Goal: Task Accomplishment & Management: Manage account settings

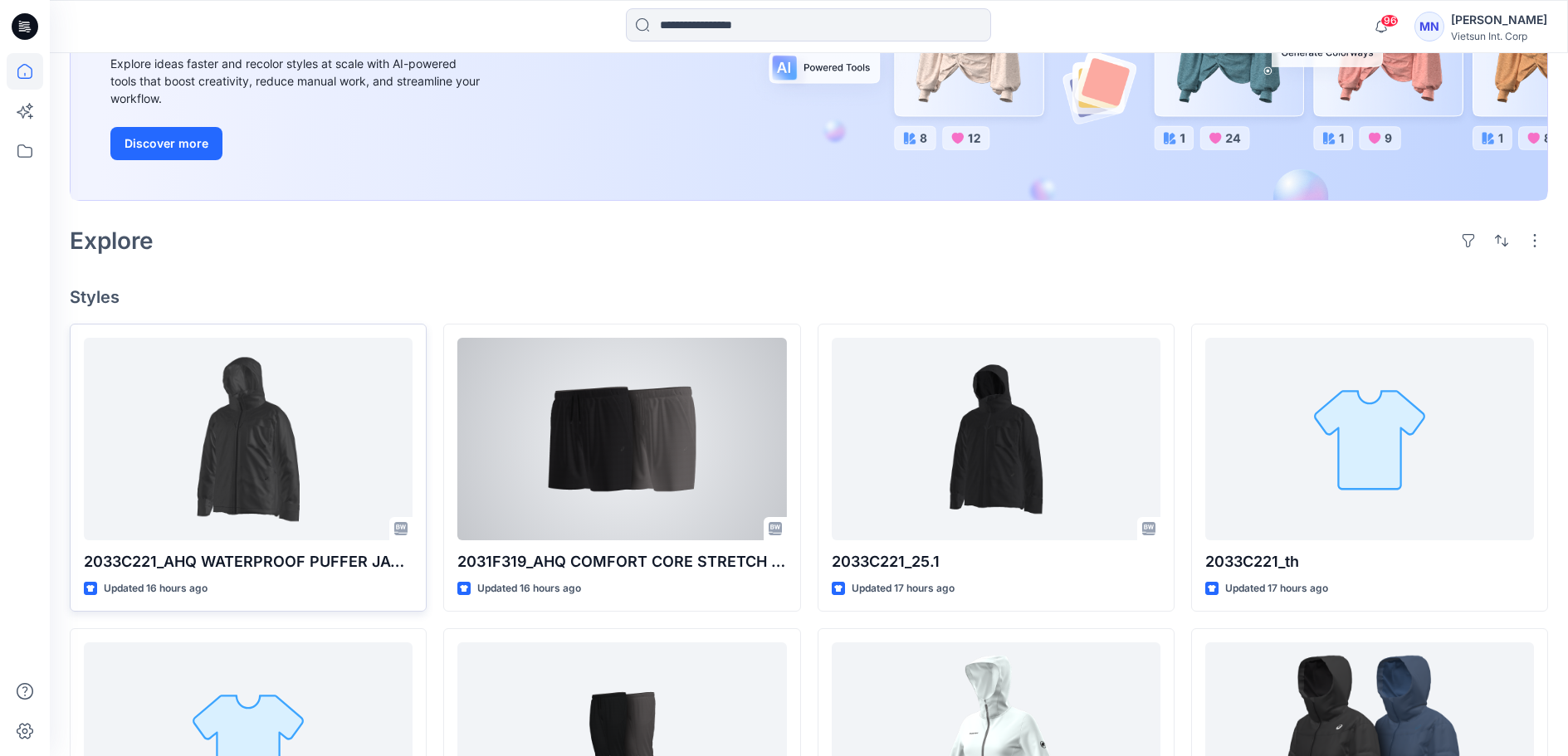
scroll to position [249, 0]
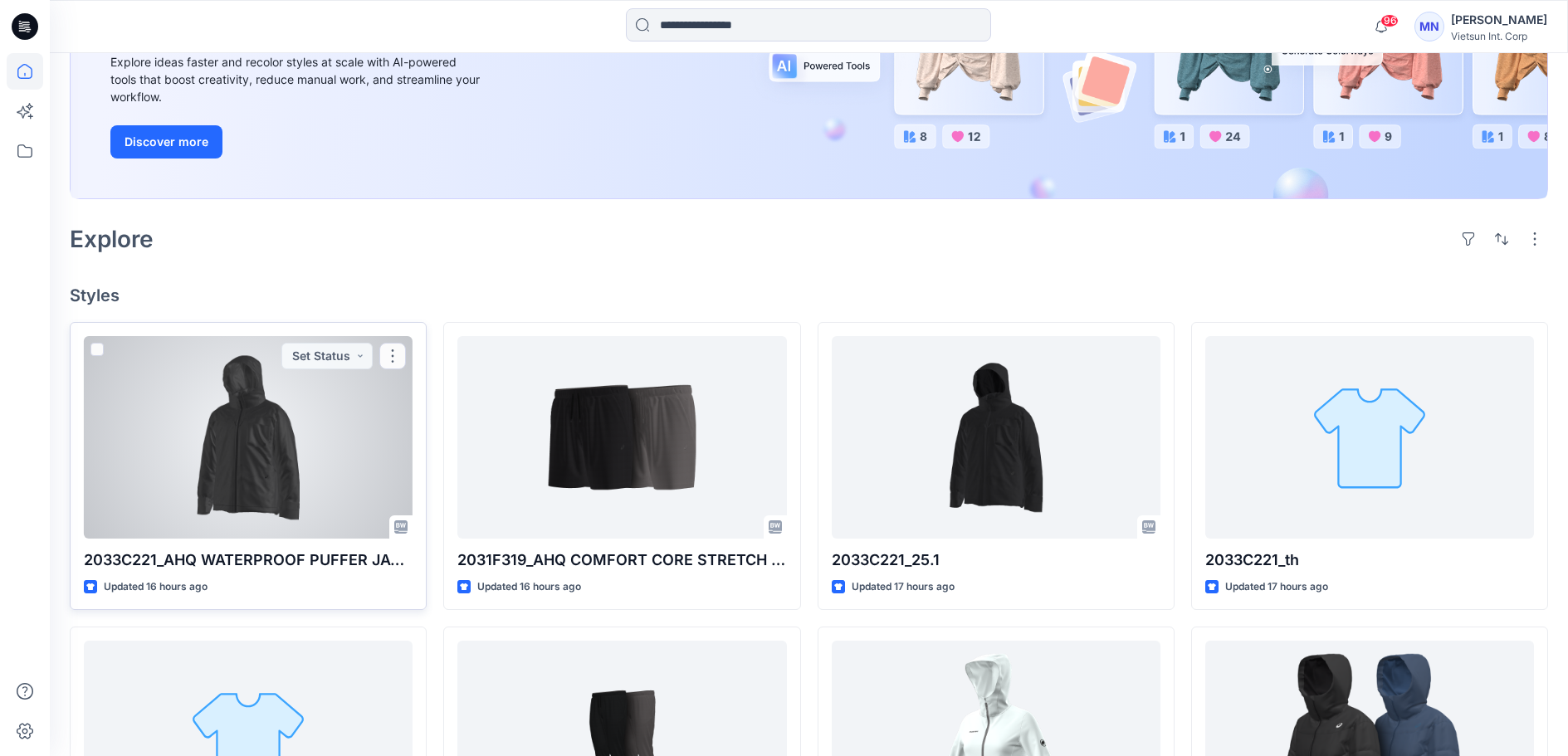
click at [304, 490] on div at bounding box center [248, 437] width 328 height 203
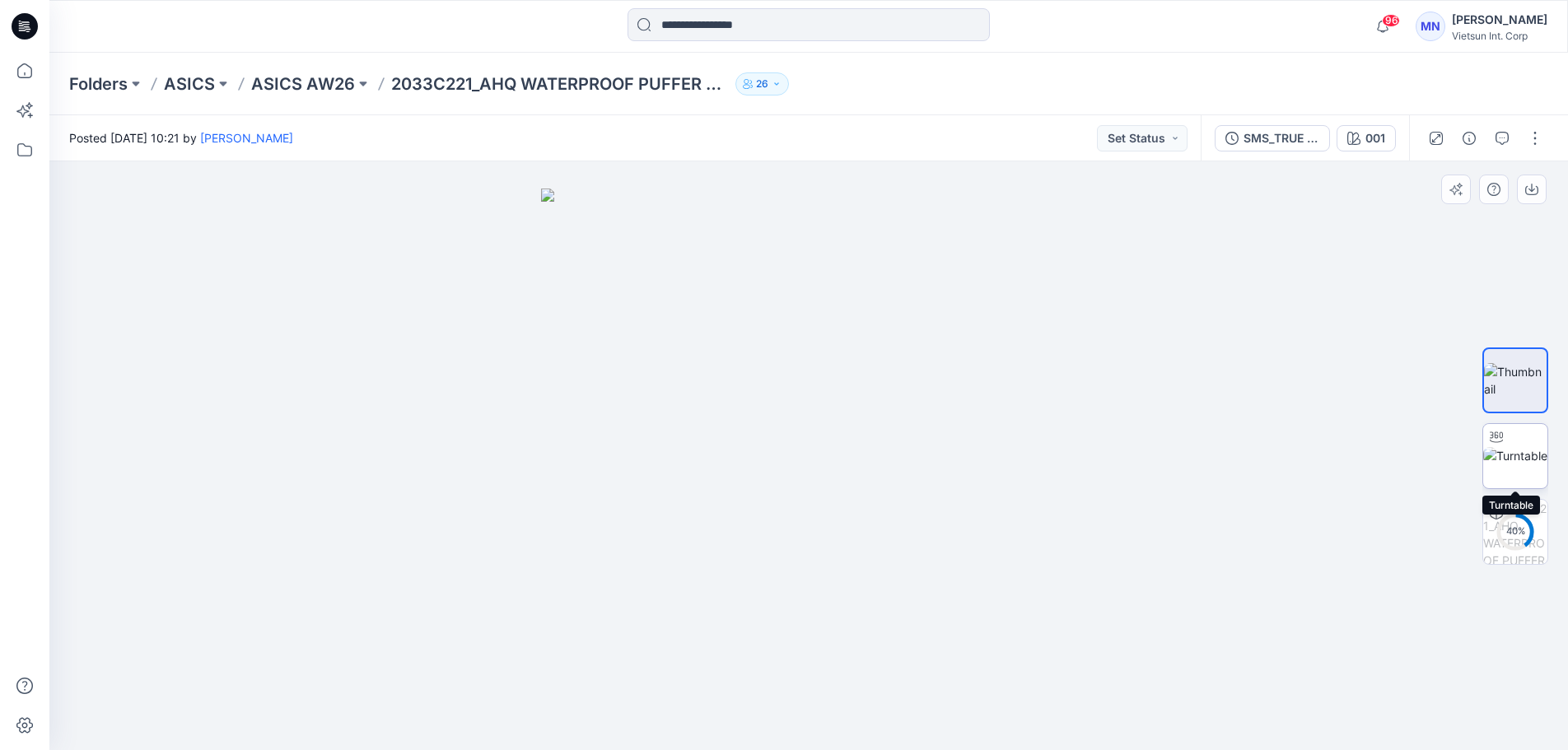
click at [1522, 464] on img at bounding box center [1515, 456] width 64 height 17
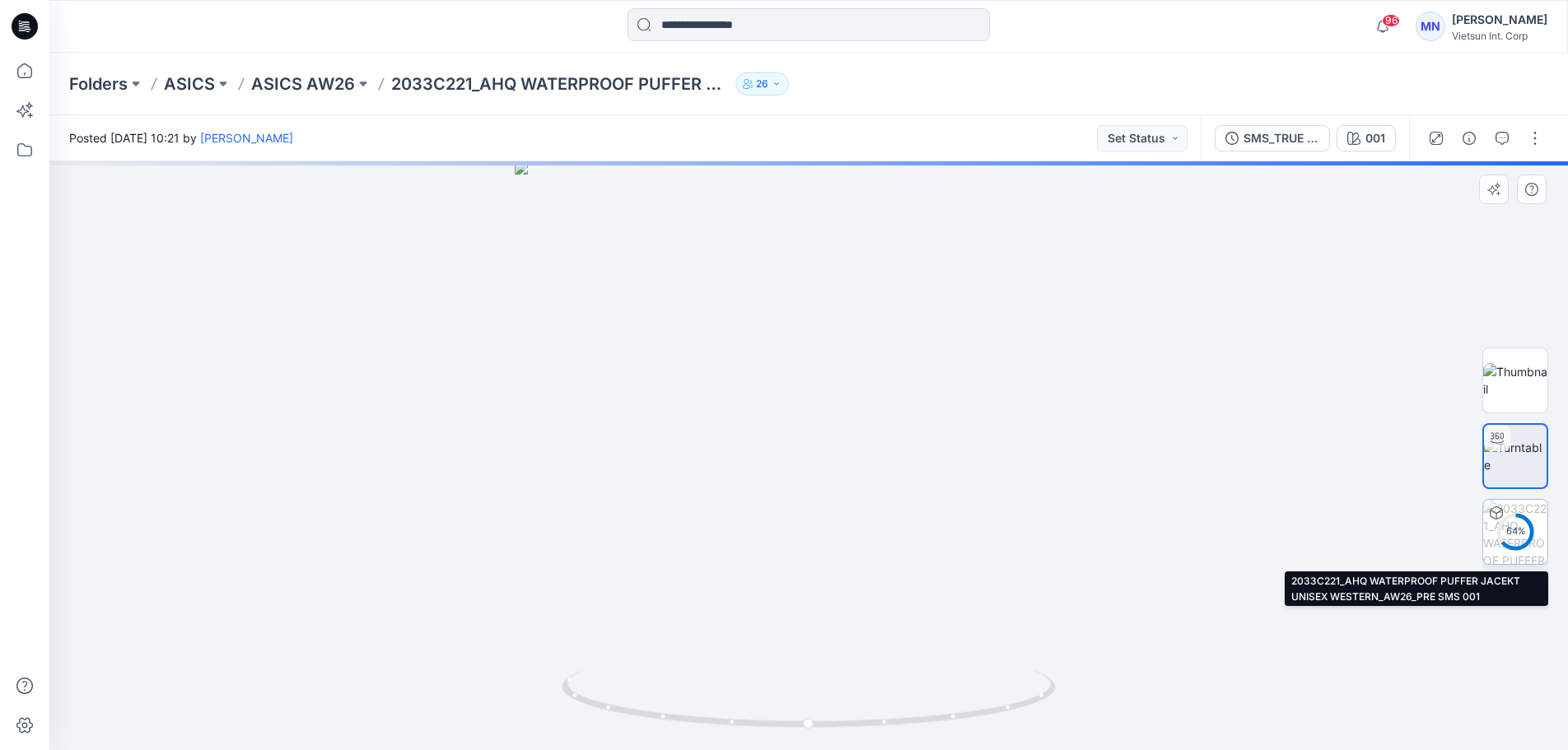
click at [1518, 527] on div "64 %" at bounding box center [1515, 532] width 40 height 14
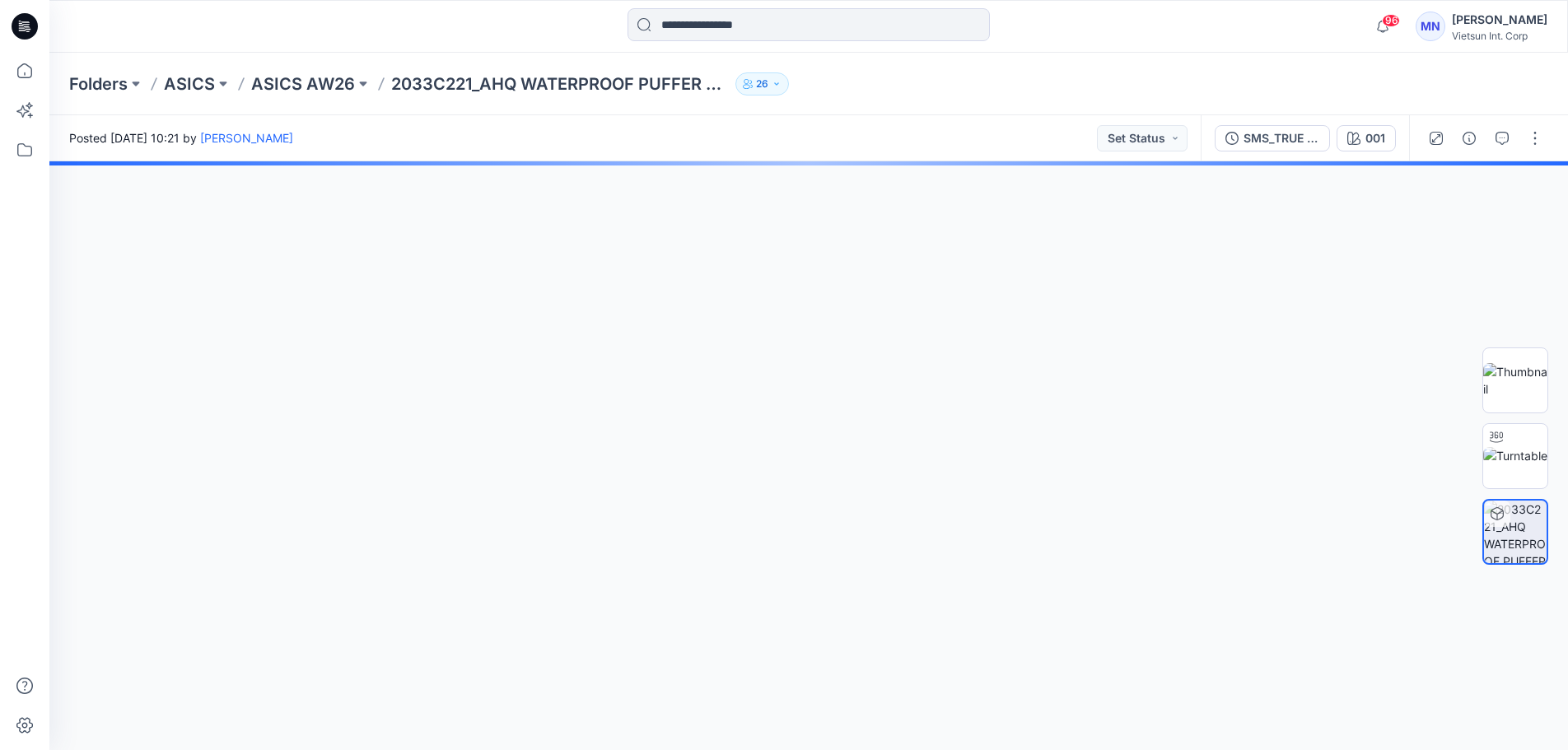
click at [1525, 528] on img at bounding box center [1515, 532] width 63 height 63
click at [1518, 454] on img at bounding box center [1515, 456] width 64 height 17
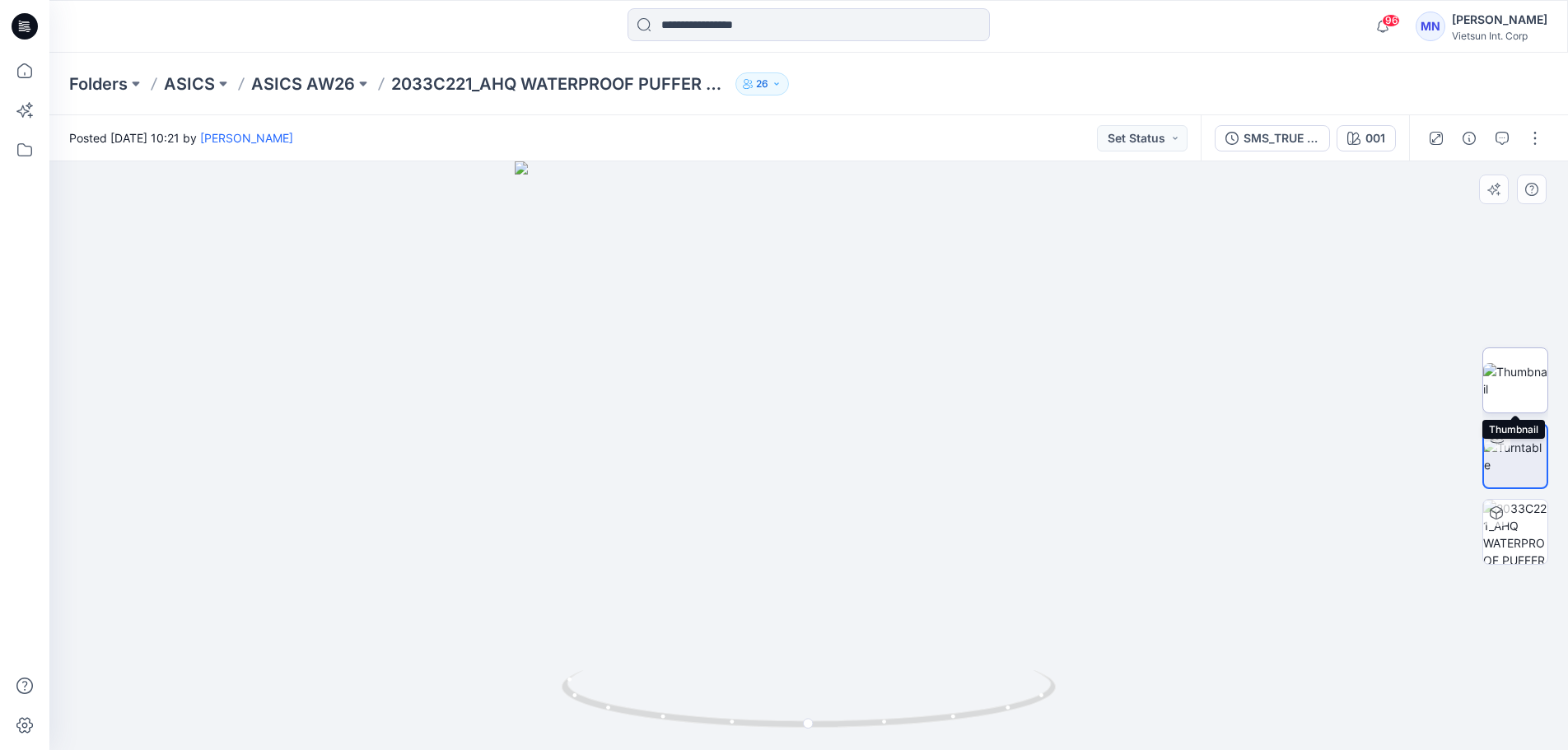
click at [1521, 397] on img at bounding box center [1515, 381] width 64 height 35
click at [1526, 145] on button "button" at bounding box center [1534, 137] width 26 height 26
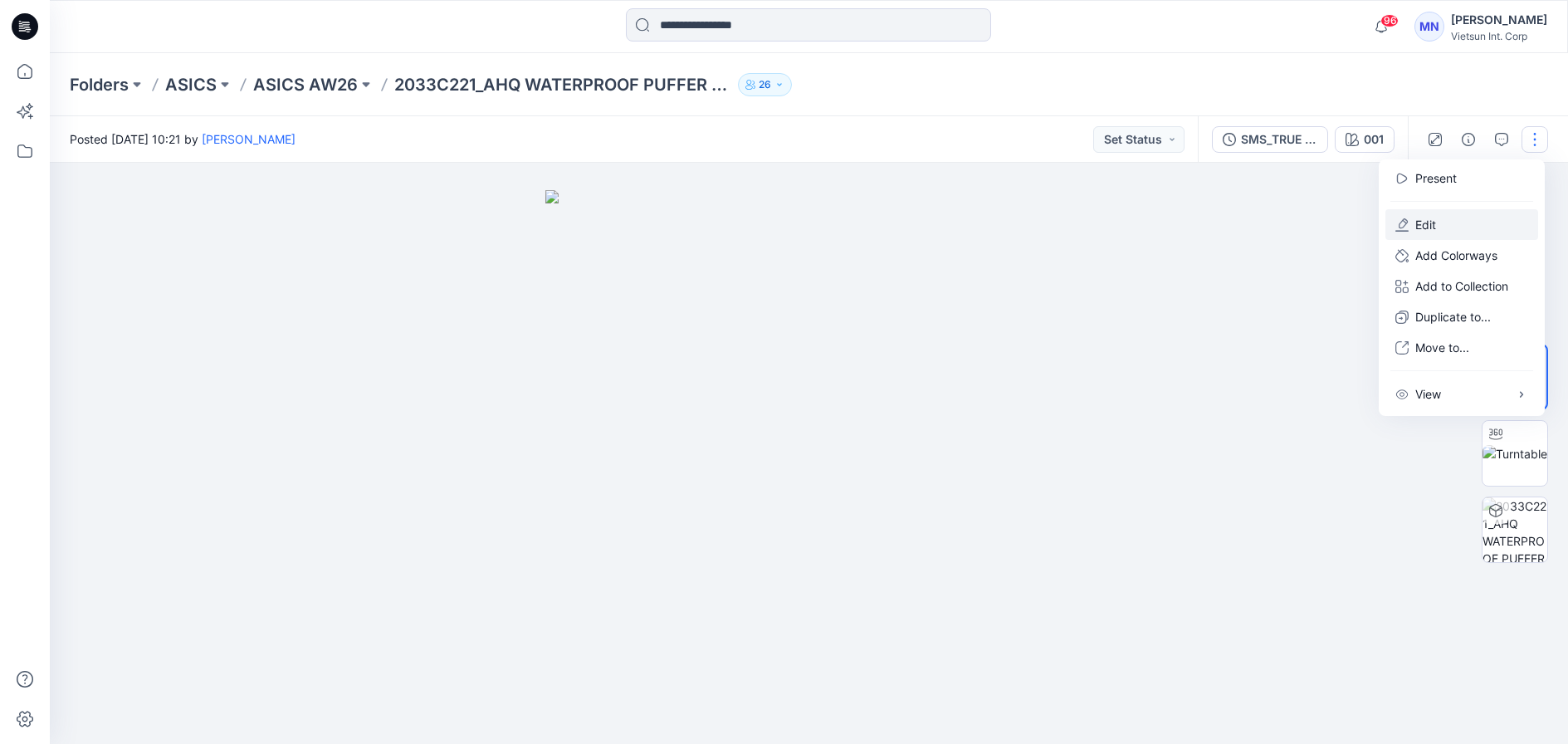
click at [1489, 229] on button "Edit" at bounding box center [1462, 225] width 153 height 31
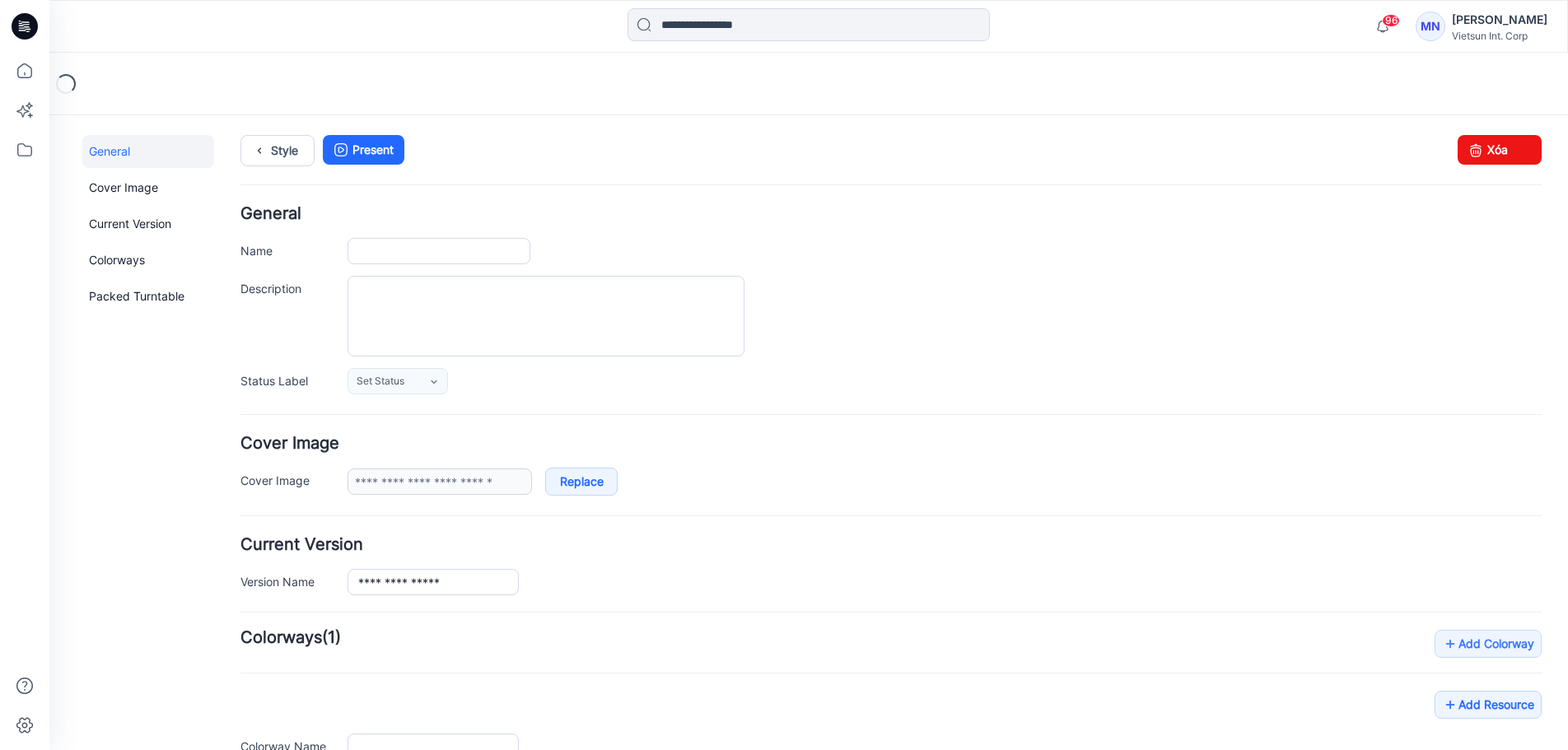
type input "**********"
type input "***"
type input "**********"
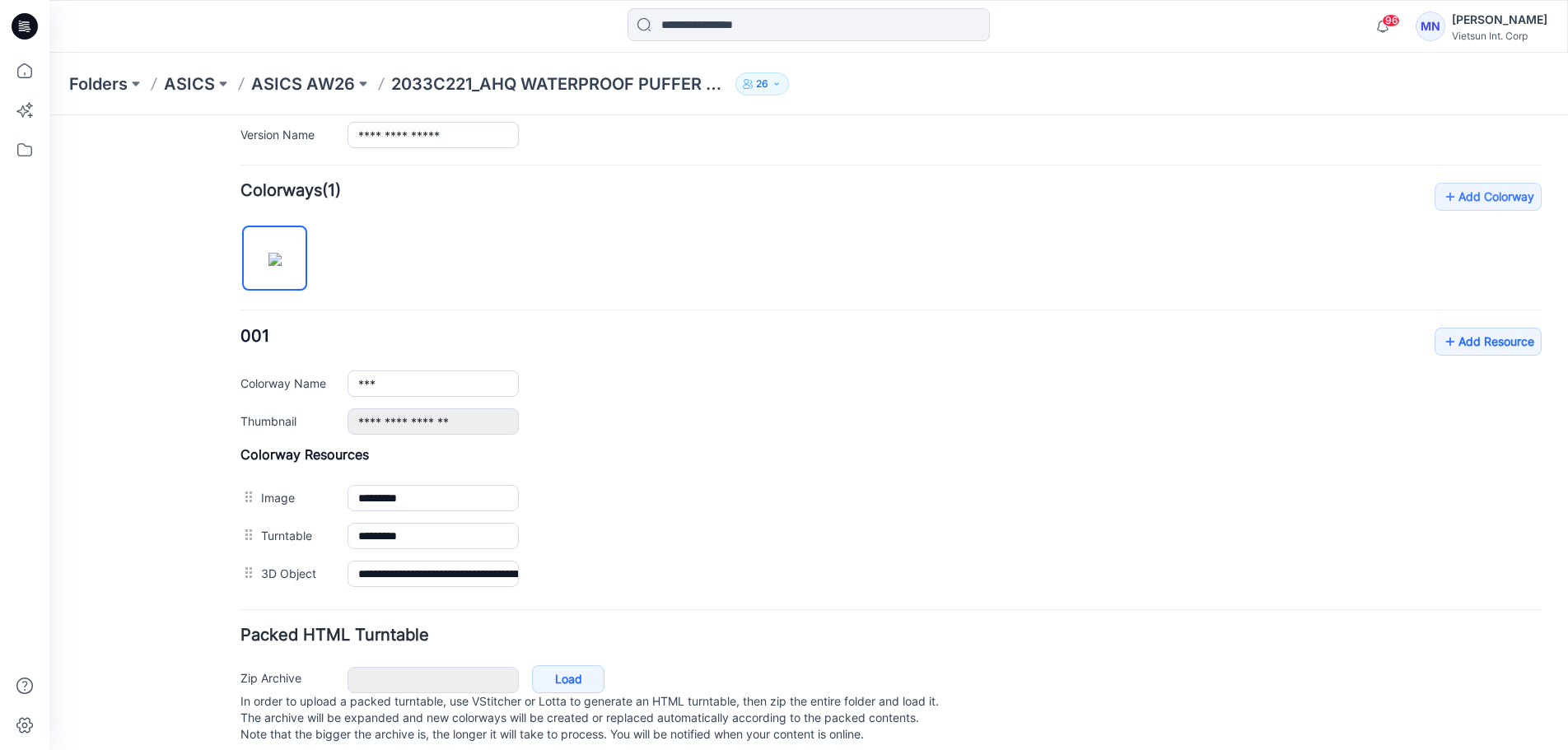
scroll to position [478, 0]
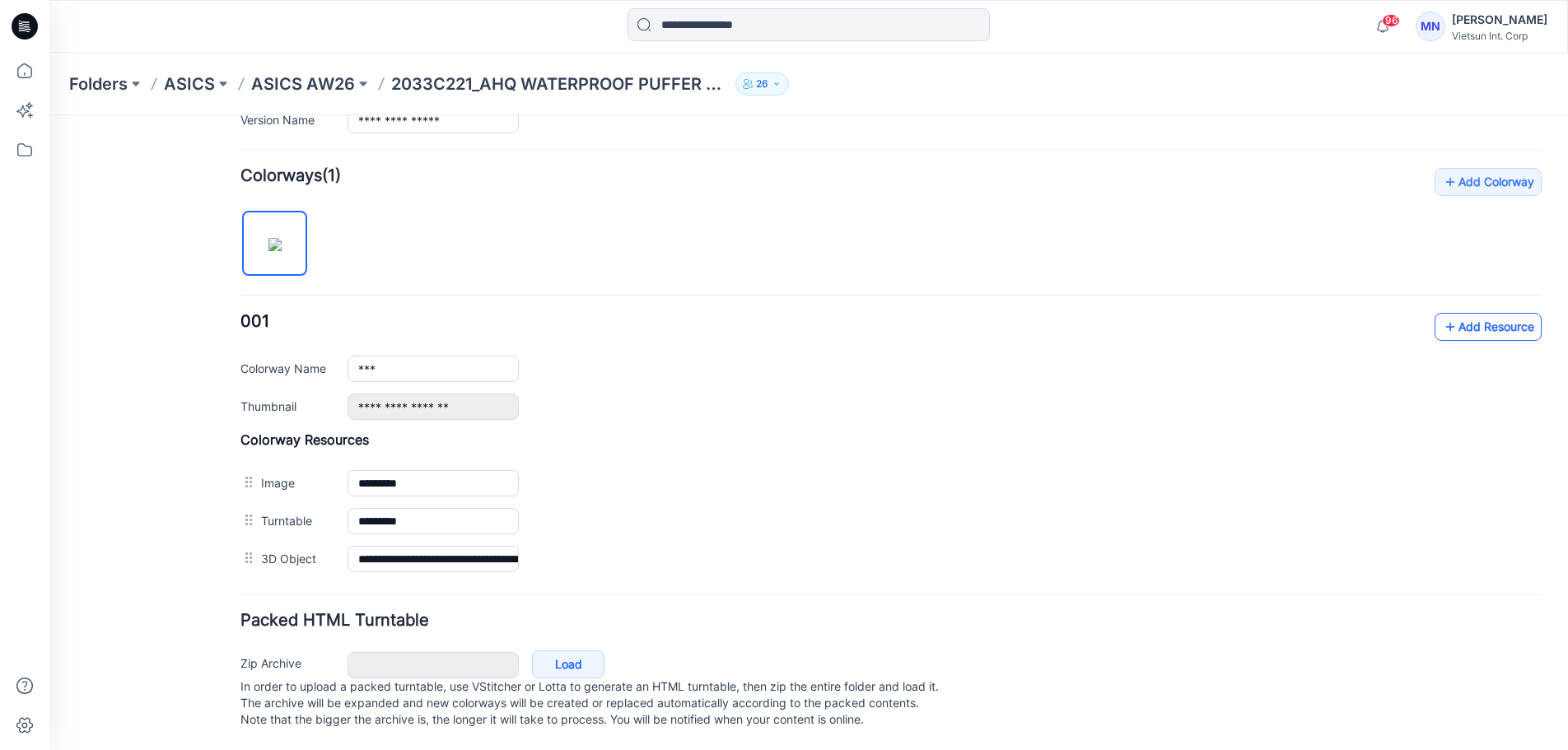
click at [1449, 318] on link "Add Resource" at bounding box center [1488, 327] width 107 height 28
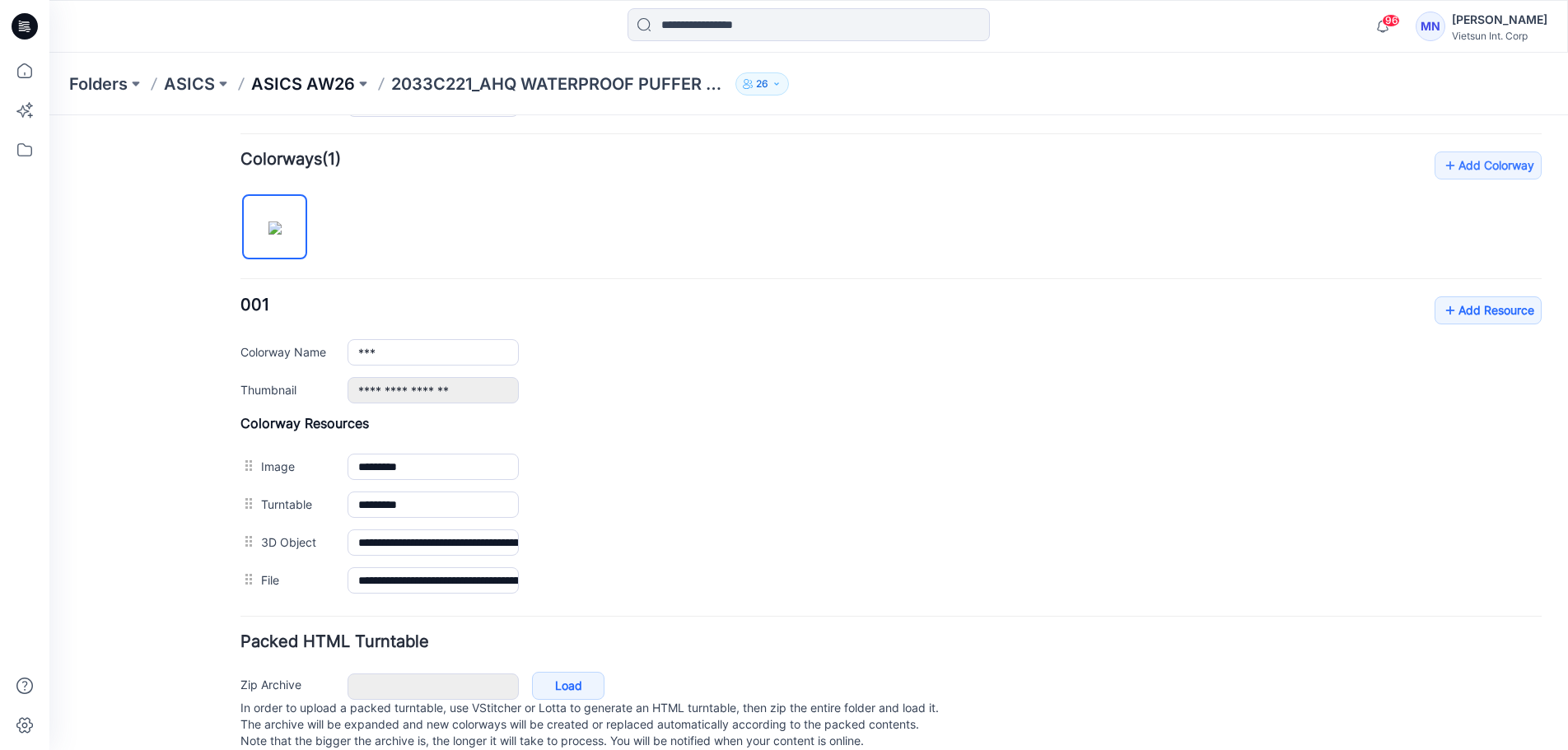
click at [305, 80] on p "ASICS AW26" at bounding box center [303, 84] width 103 height 23
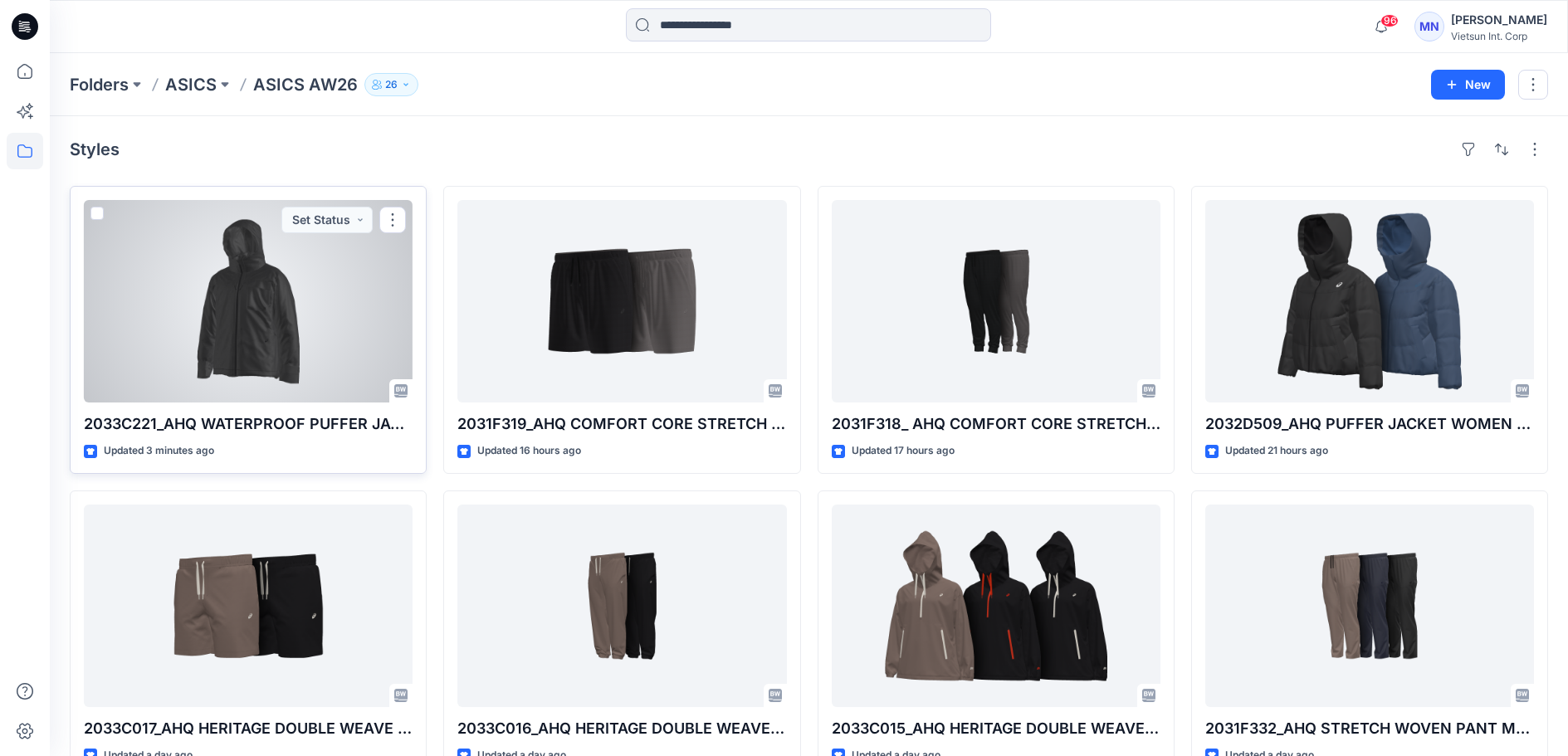
click at [279, 311] on div at bounding box center [248, 301] width 328 height 203
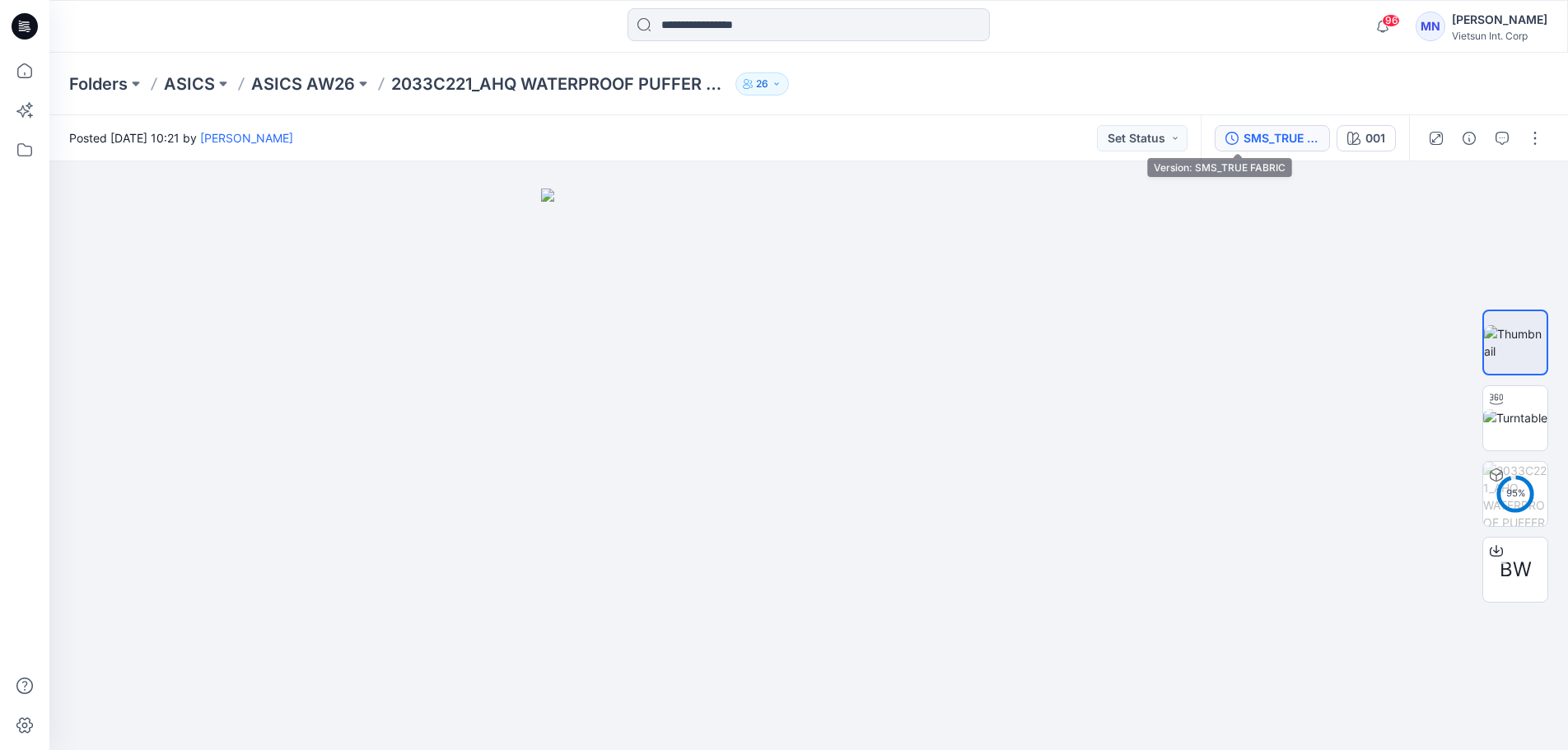
click at [1243, 135] on div "SMS_TRUE FABRIC" at bounding box center [1281, 138] width 75 height 18
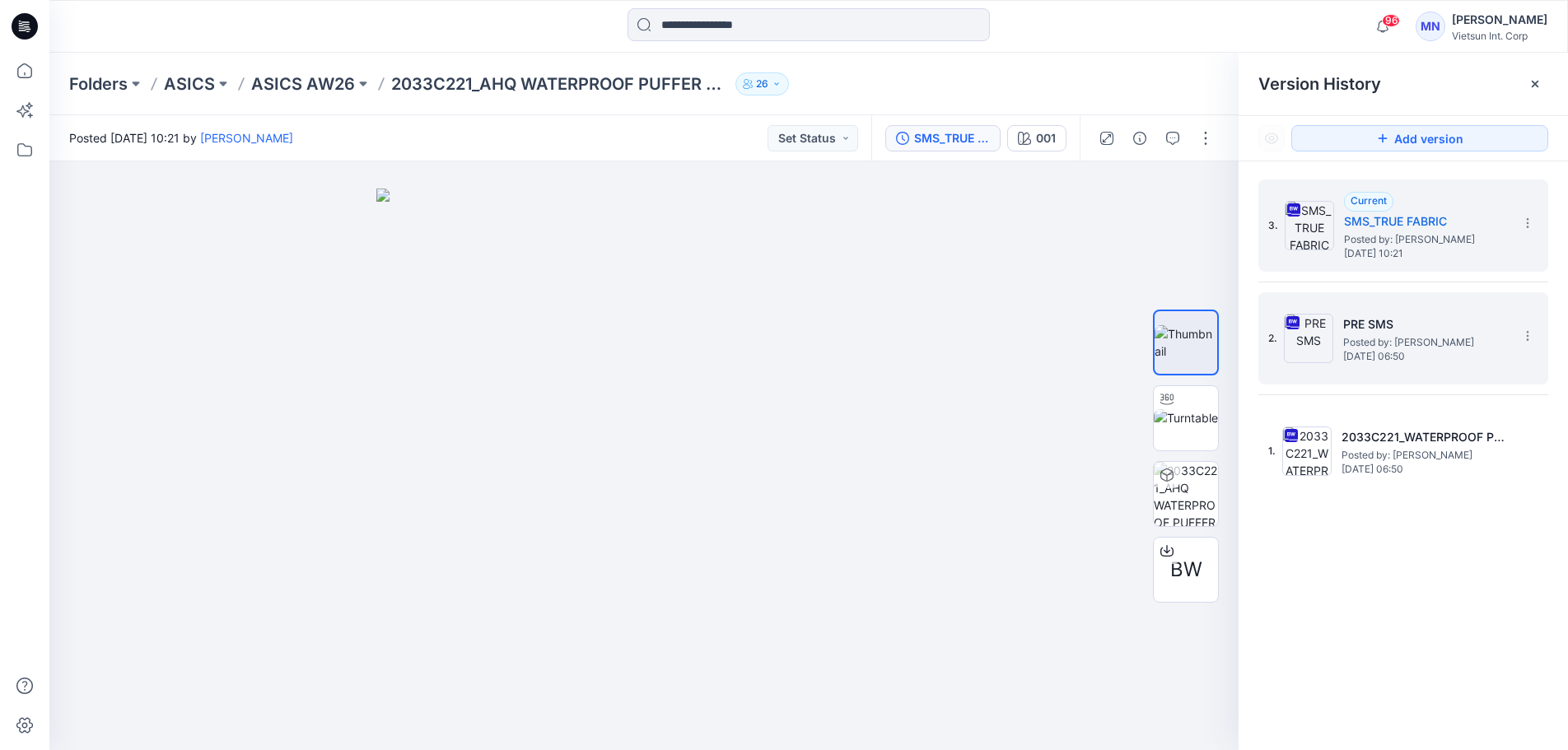
click at [1422, 337] on span "Posted by: [PERSON_NAME]" at bounding box center [1425, 342] width 164 height 16
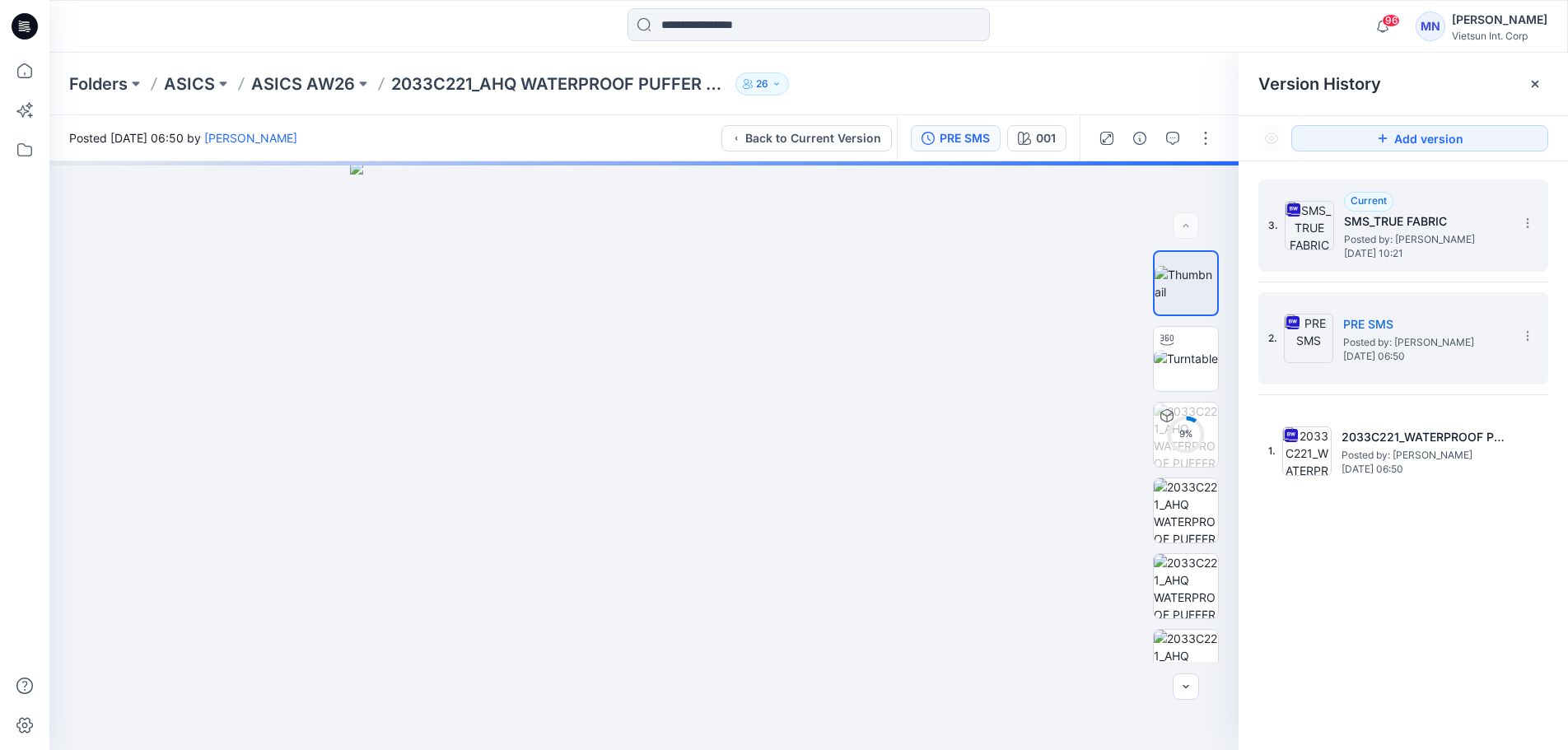
click at [1414, 234] on span "Posted by: [PERSON_NAME]" at bounding box center [1426, 239] width 164 height 16
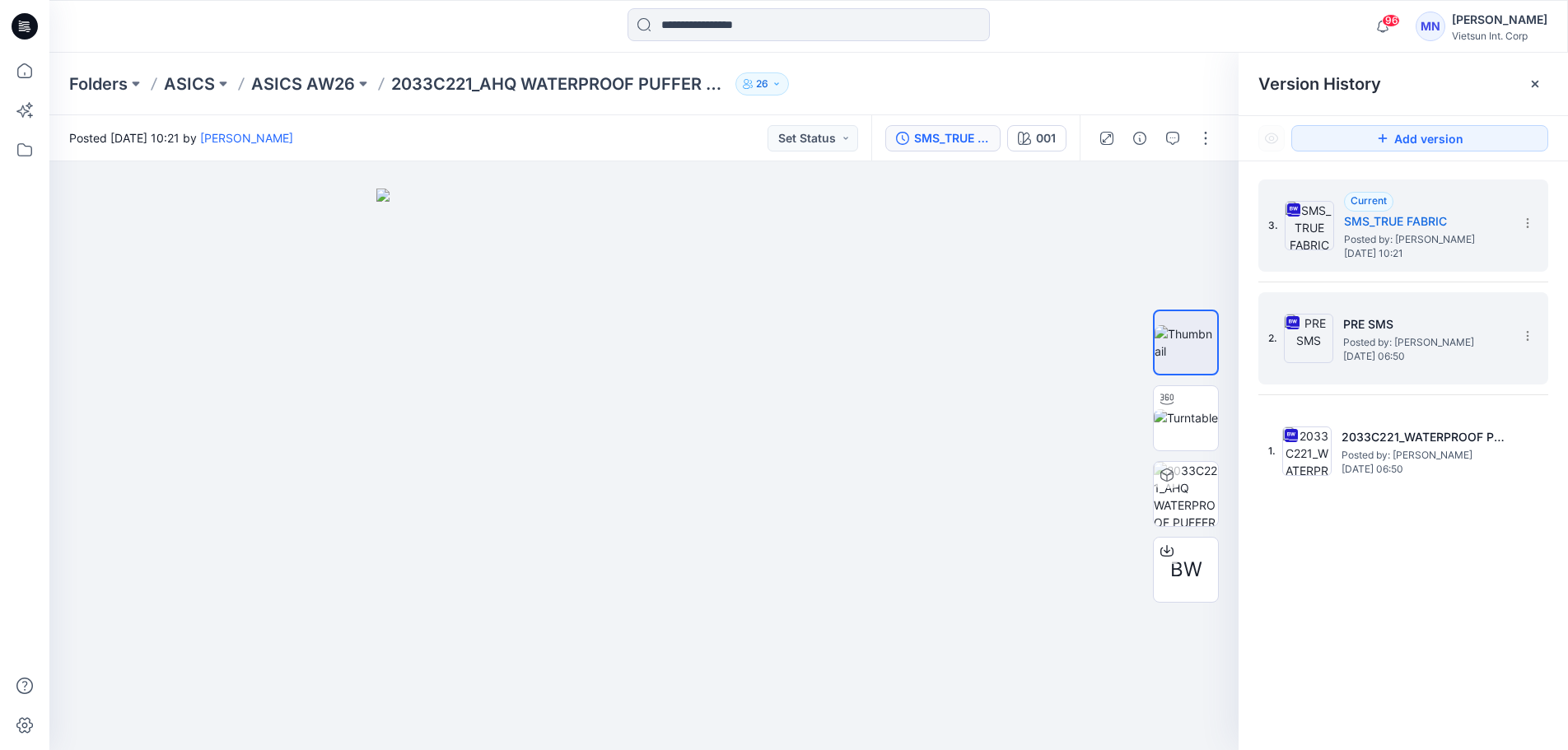
click at [1378, 336] on span "Posted by: [PERSON_NAME]" at bounding box center [1425, 342] width 164 height 16
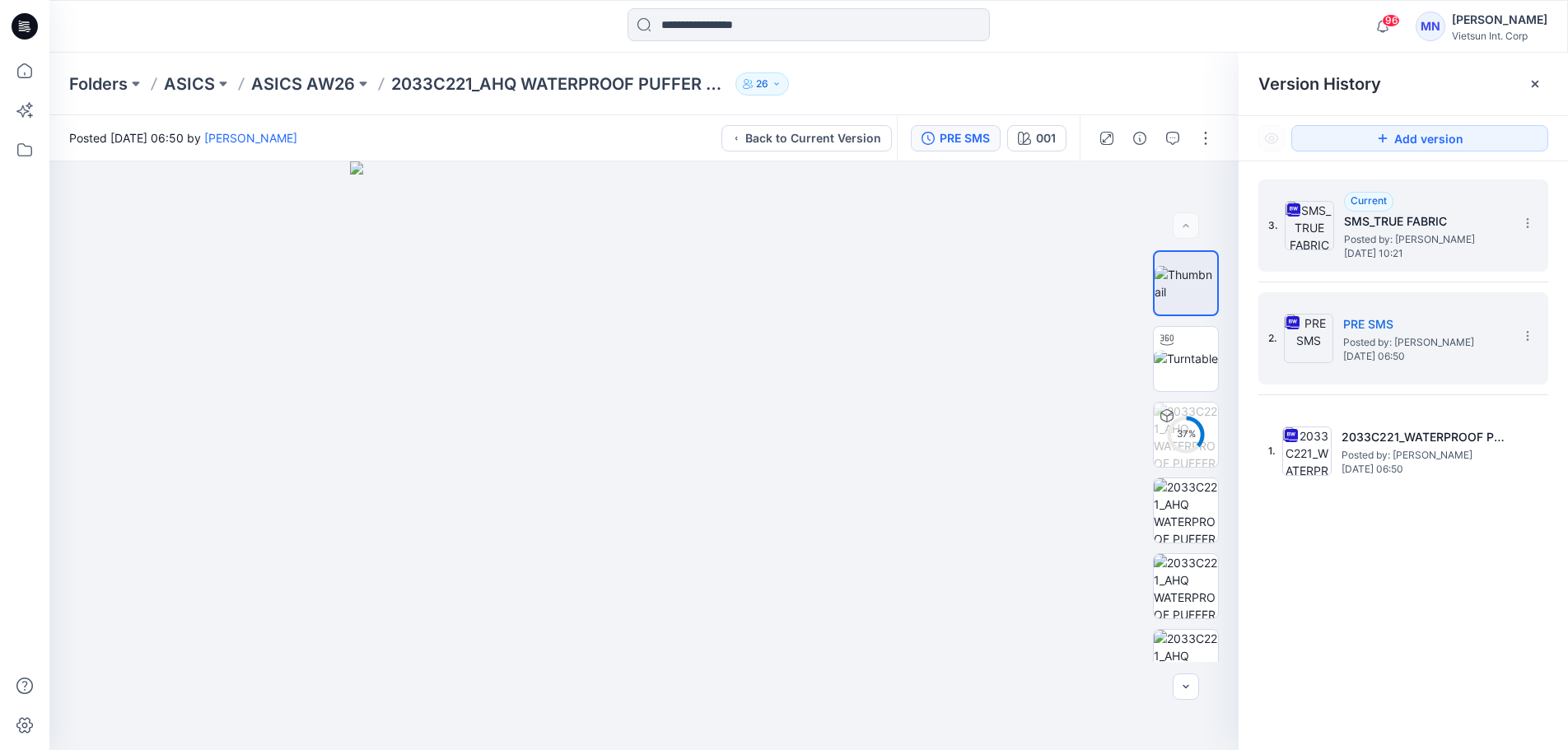
click at [1405, 259] on span "[DATE] 10:21" at bounding box center [1426, 253] width 164 height 12
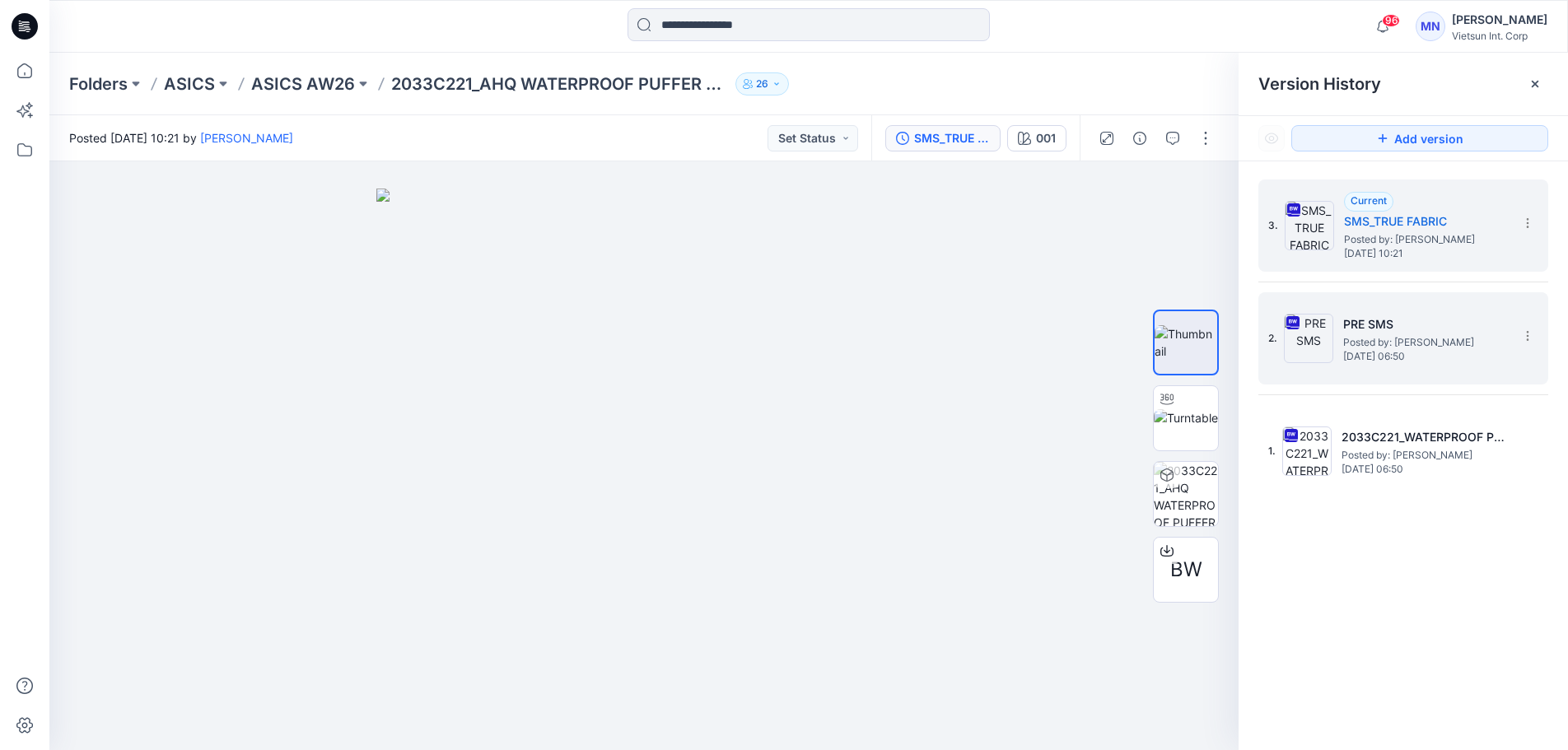
click at [1405, 334] on span "Posted by: [PERSON_NAME]" at bounding box center [1425, 342] width 164 height 16
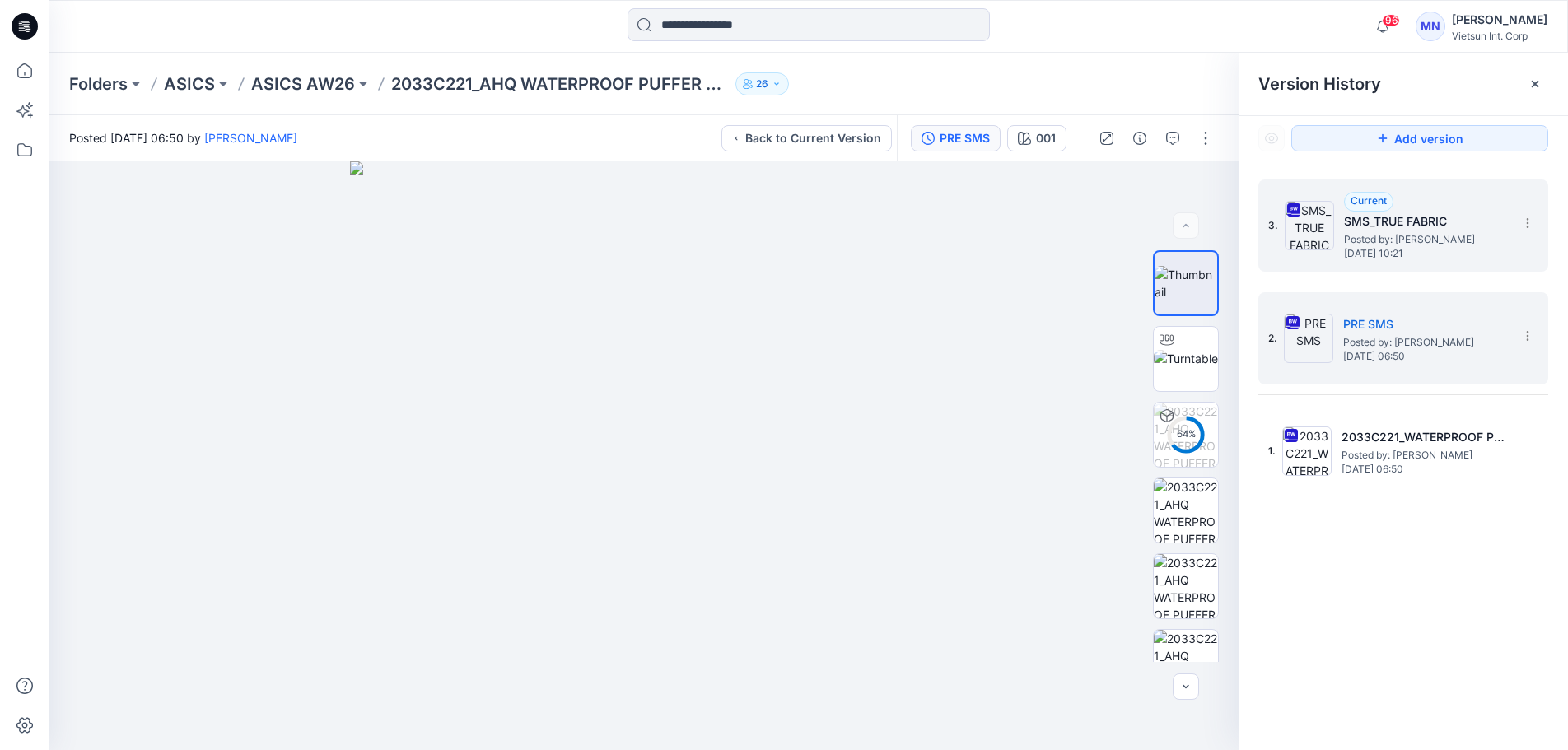
click at [1419, 247] on span "[DATE] 10:21" at bounding box center [1426, 253] width 164 height 12
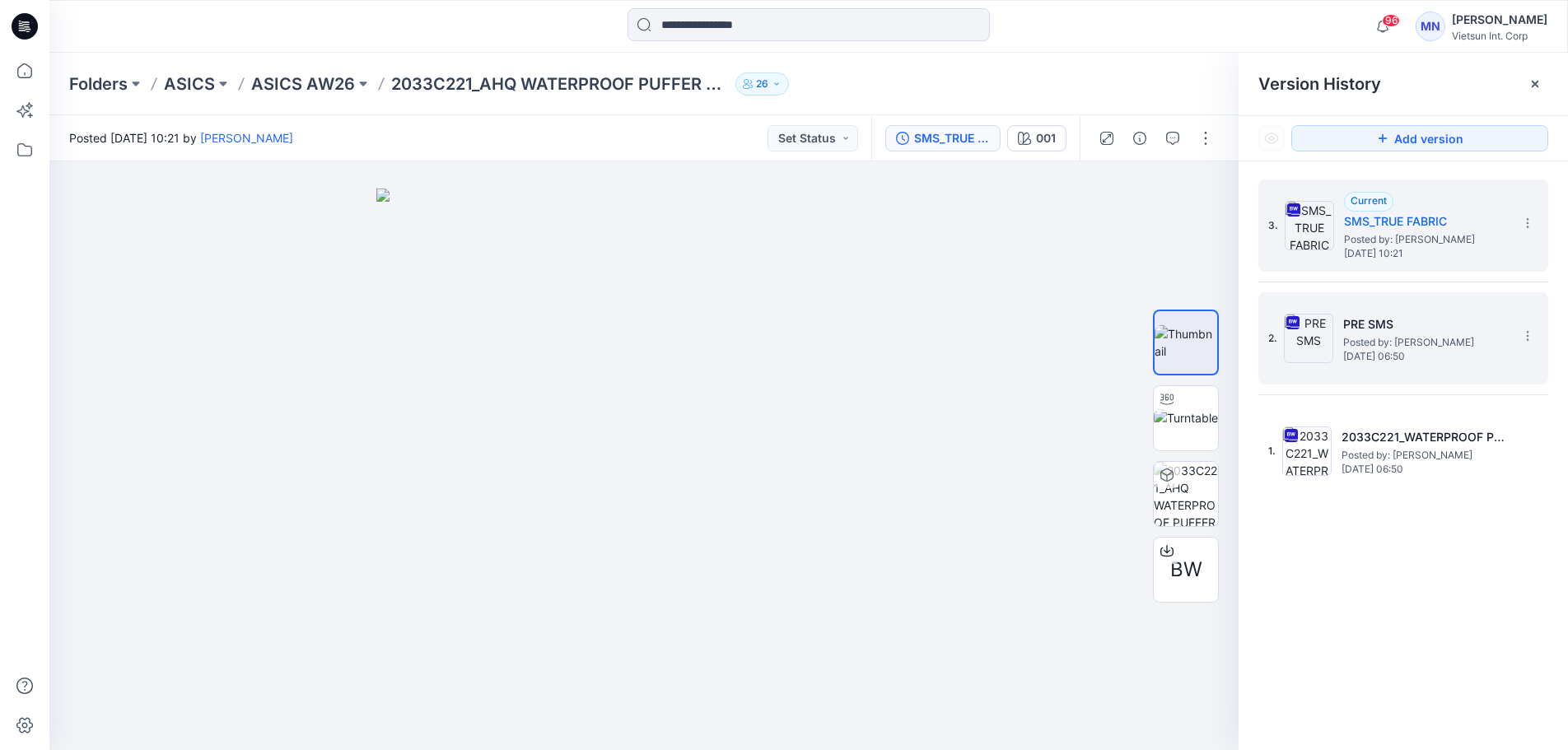
click at [1384, 351] on span "[DATE] 06:50" at bounding box center [1425, 357] width 164 height 12
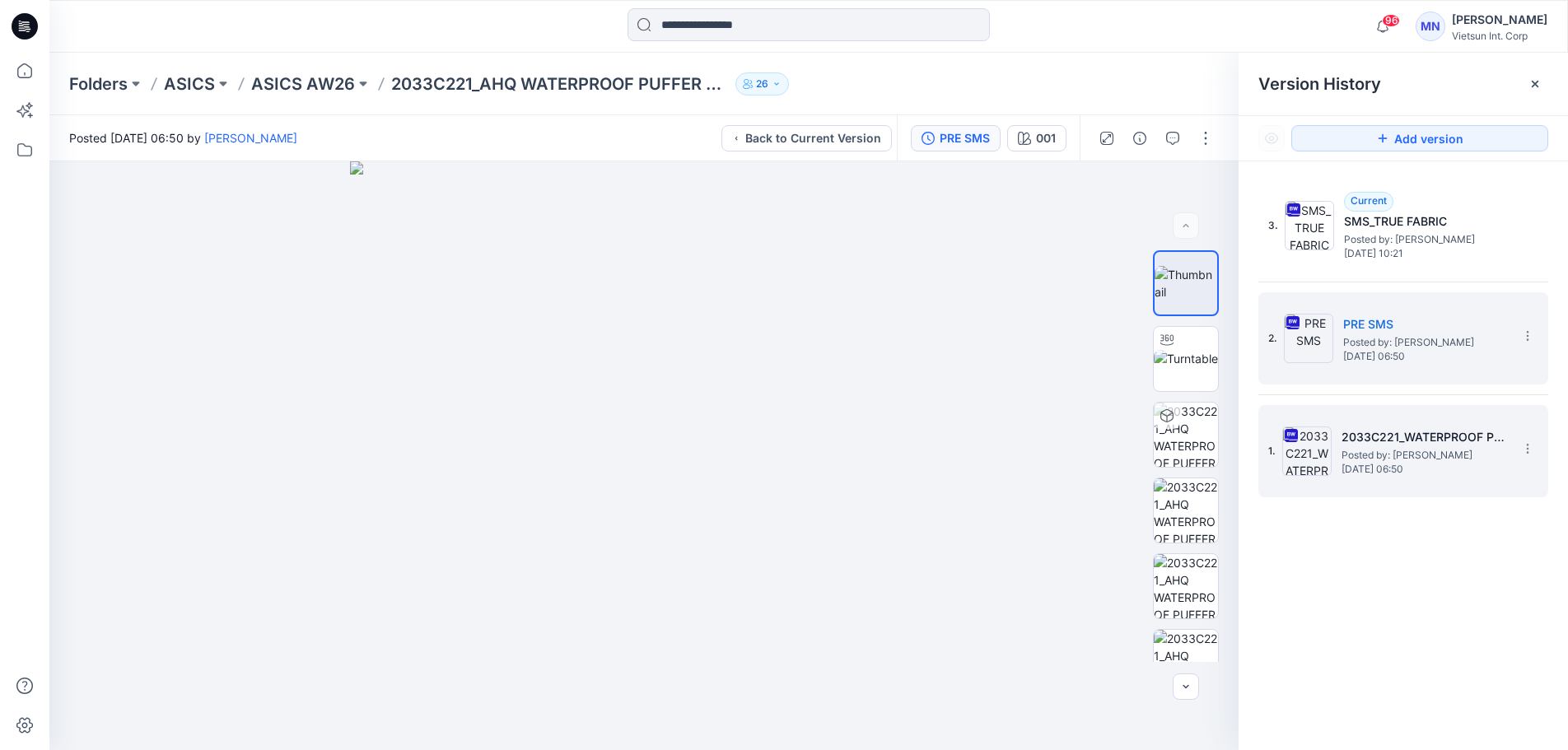
click at [1434, 447] on span "Posted by: [PERSON_NAME]" at bounding box center [1424, 455] width 164 height 16
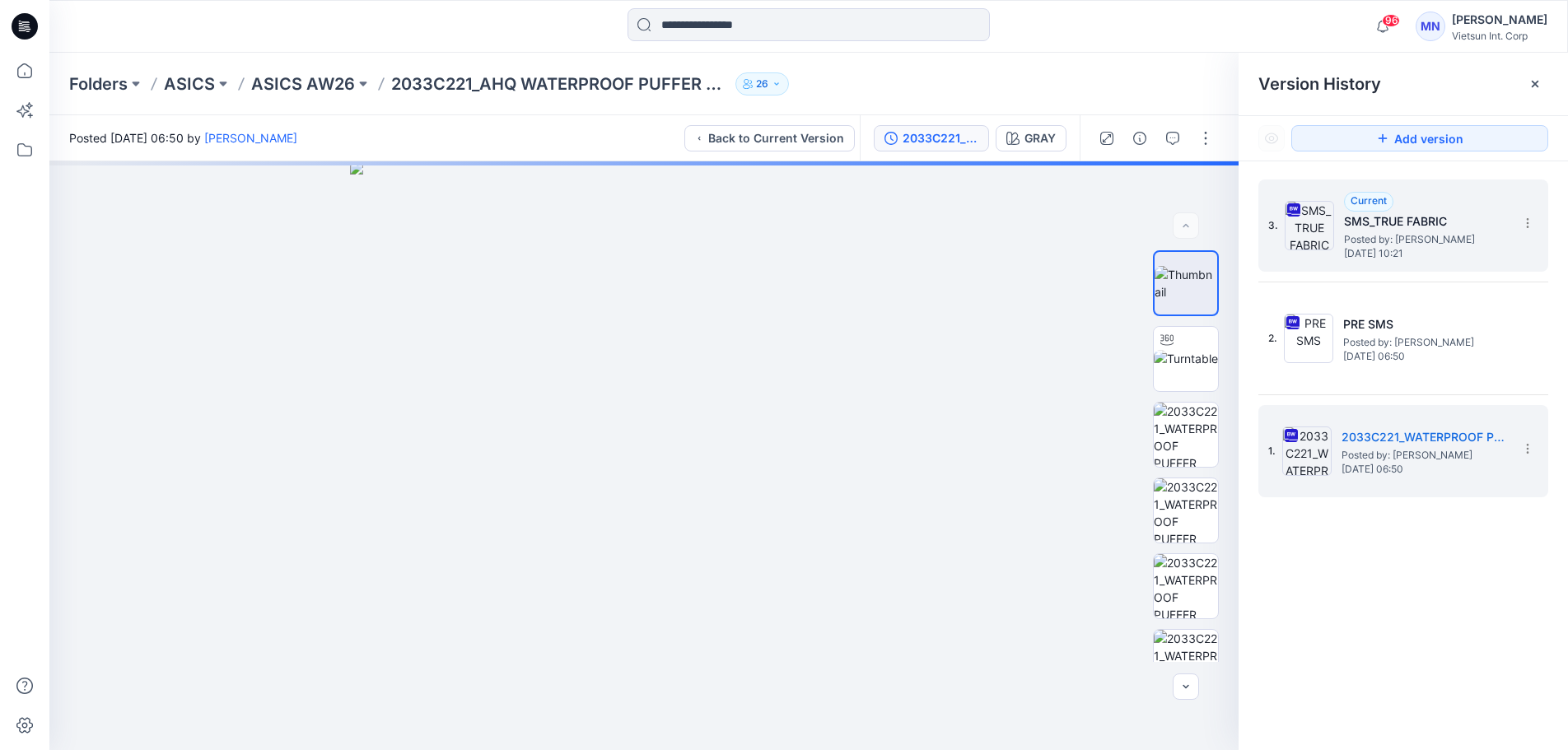
click at [1399, 248] on span "[DATE] 10:21" at bounding box center [1426, 253] width 164 height 12
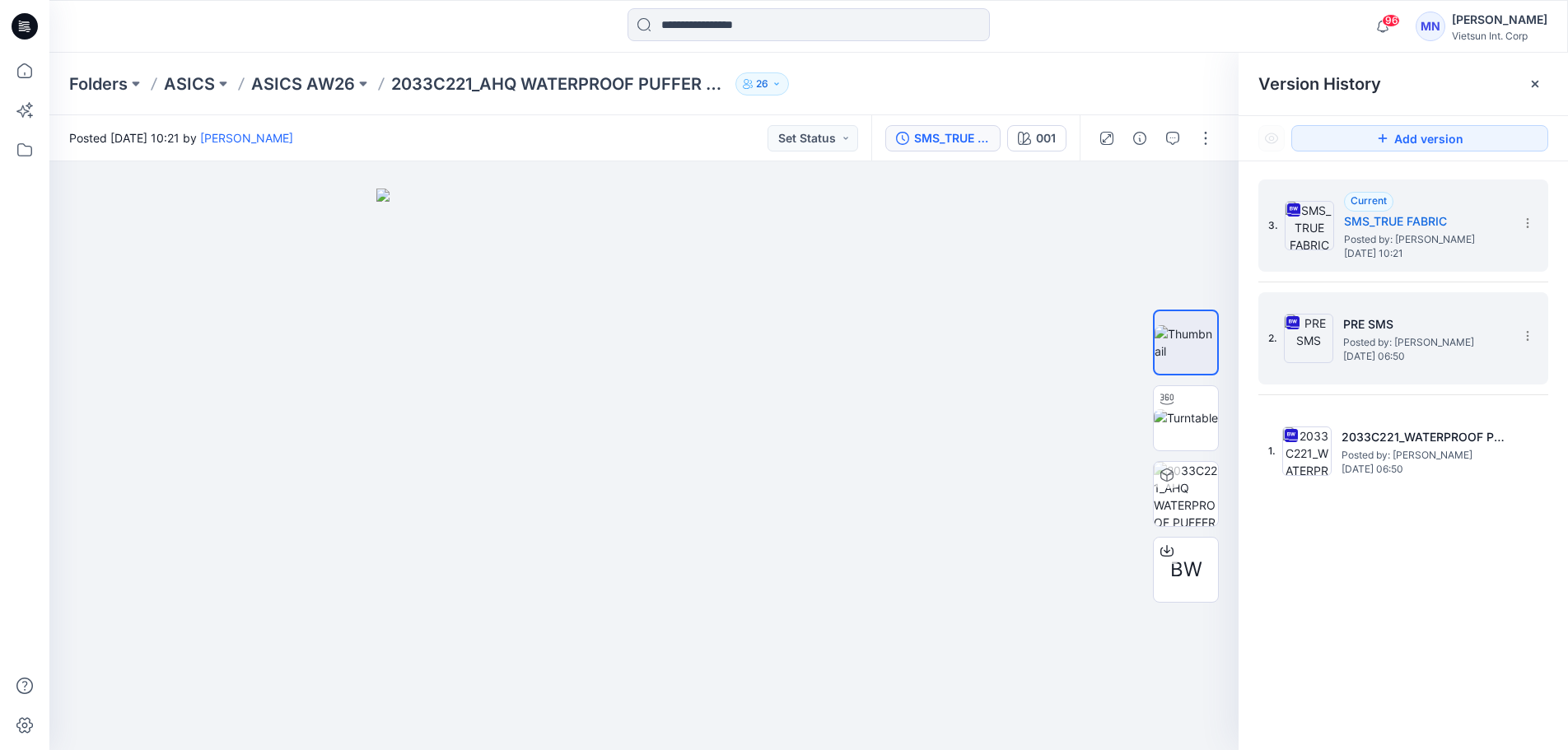
click at [1362, 327] on h5 "PRE SMS" at bounding box center [1425, 324] width 164 height 19
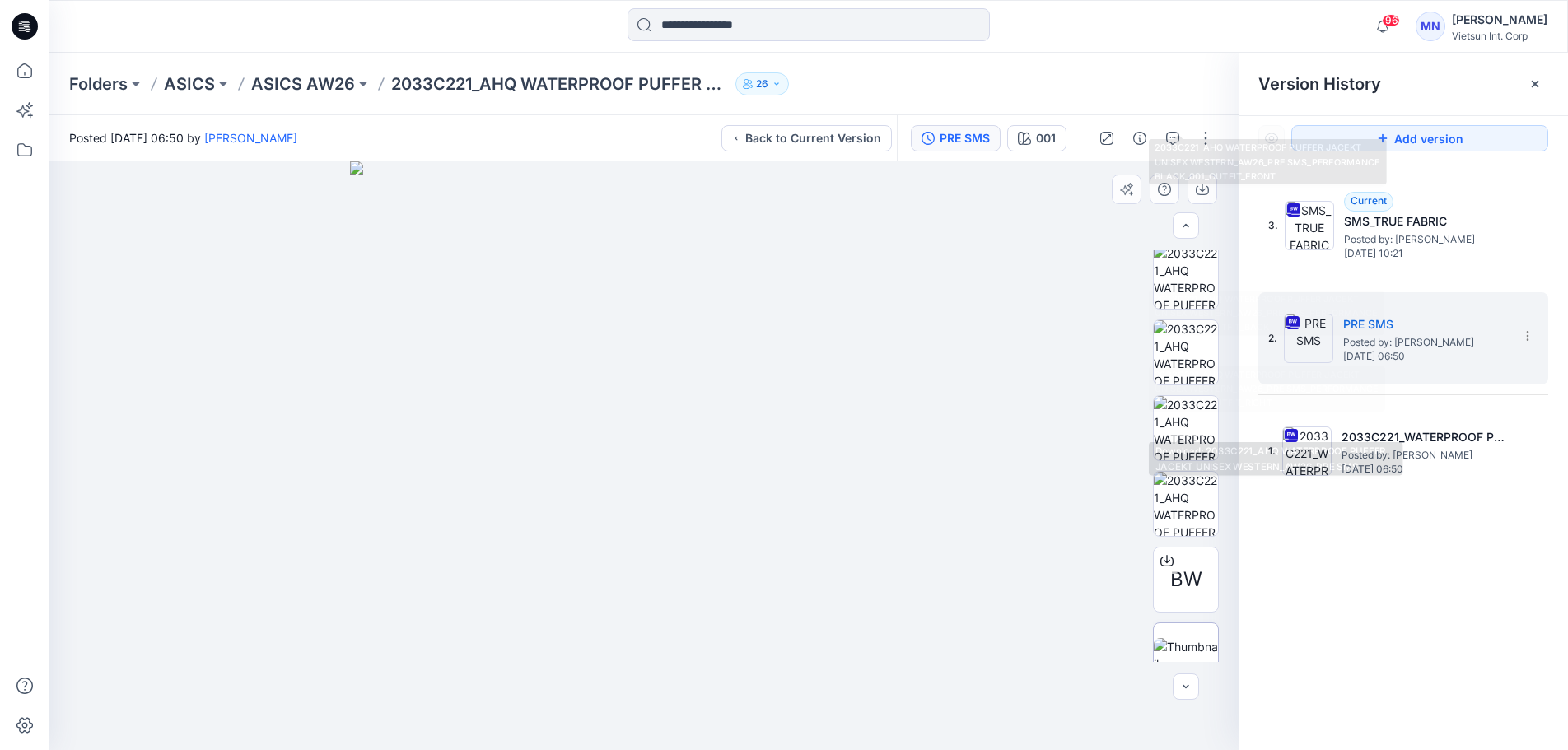
scroll to position [942, 0]
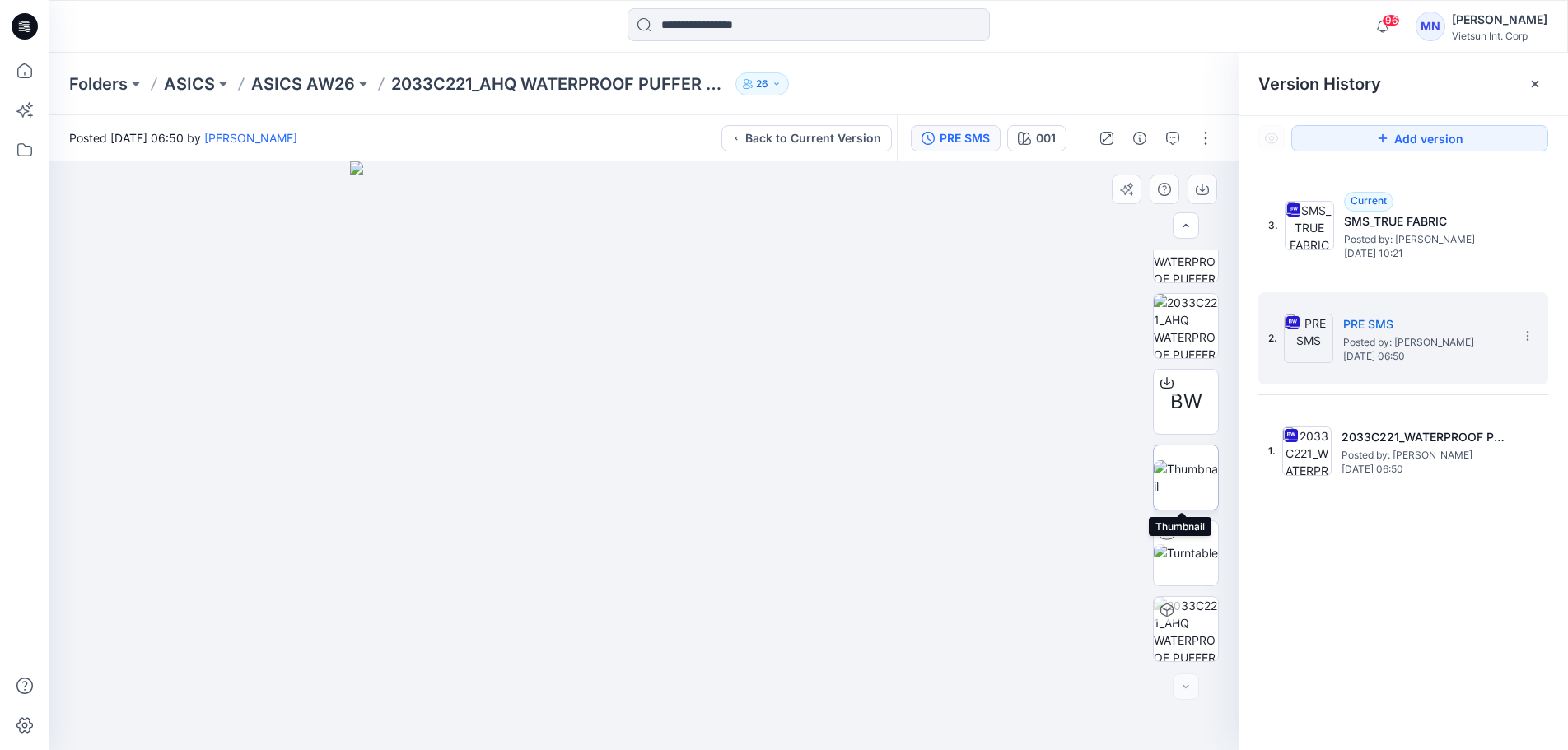
click at [1176, 483] on img at bounding box center [1186, 477] width 64 height 35
click at [1208, 142] on button "button" at bounding box center [1205, 137] width 26 height 26
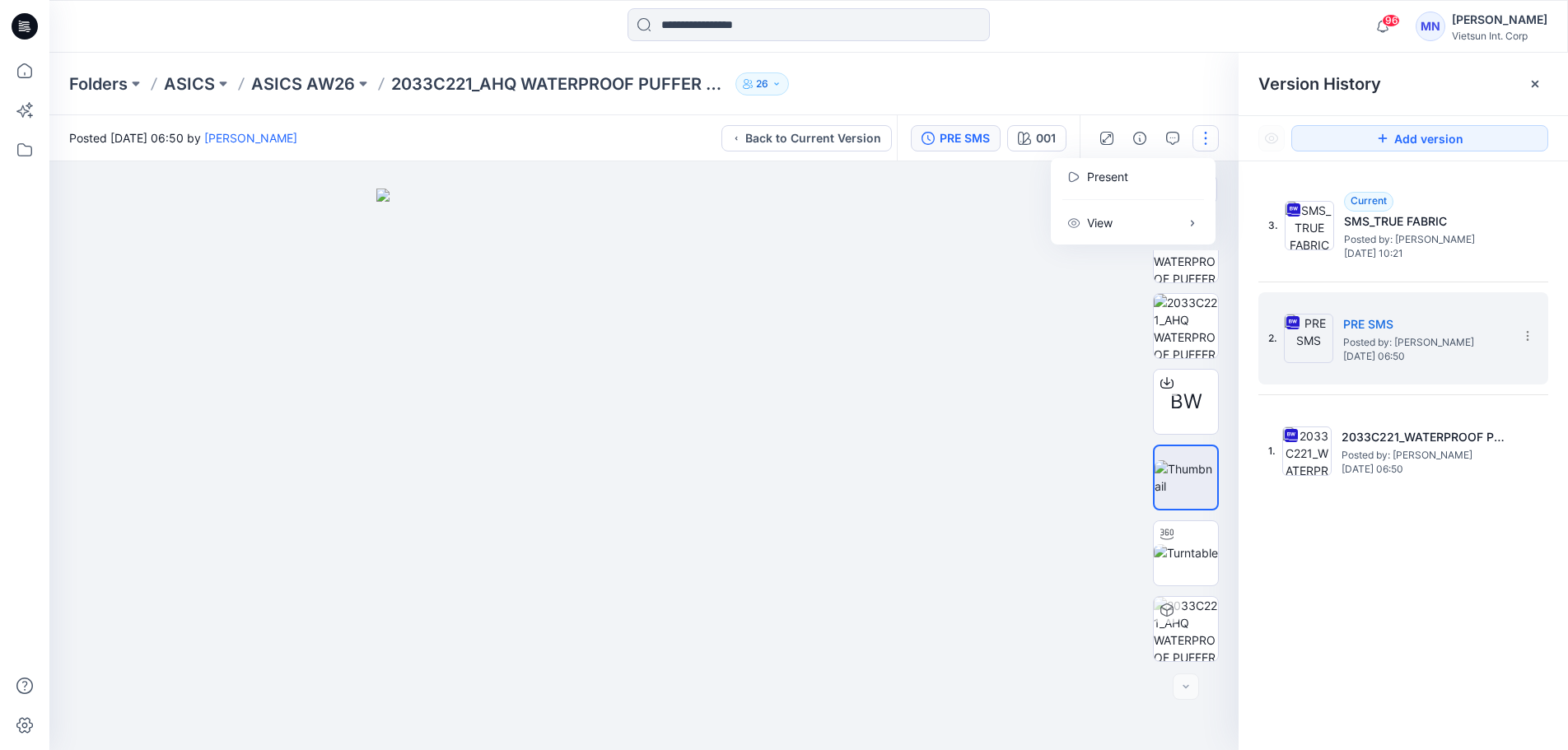
click at [1011, 353] on div at bounding box center [644, 455] width 1189 height 589
click at [1193, 146] on button "button" at bounding box center [1205, 137] width 26 height 26
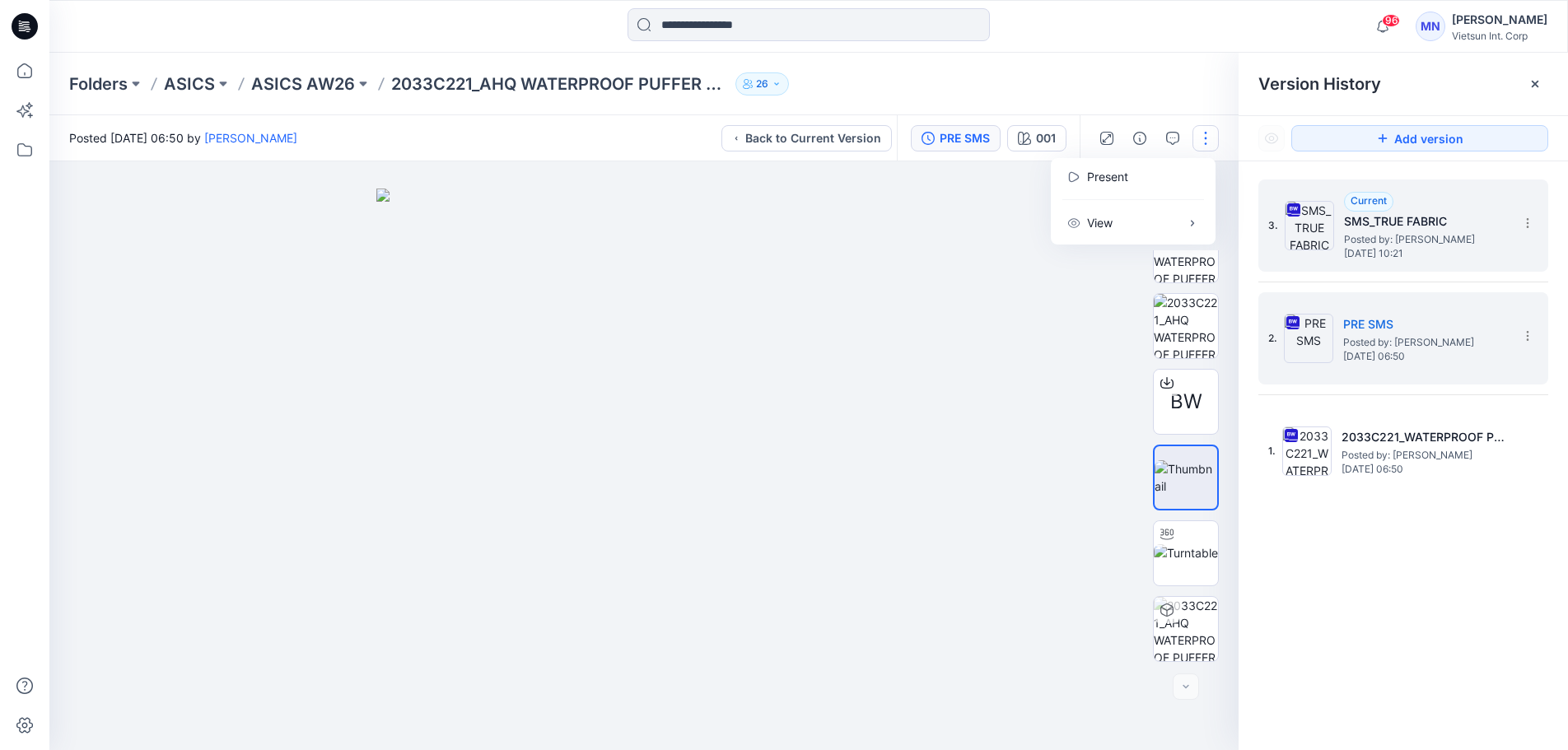
click at [1397, 236] on span "Posted by: [PERSON_NAME]" at bounding box center [1426, 239] width 164 height 16
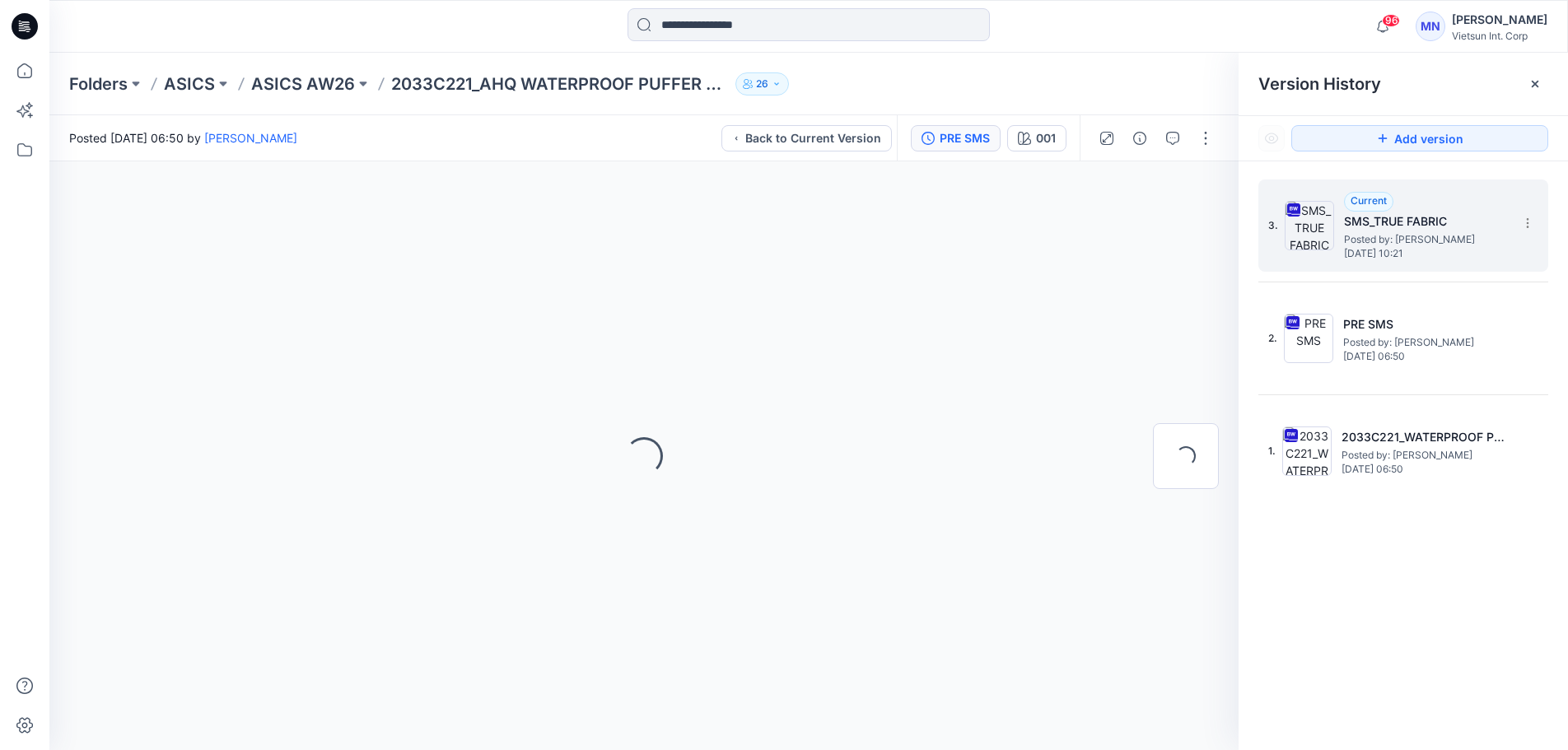
scroll to position [0, 0]
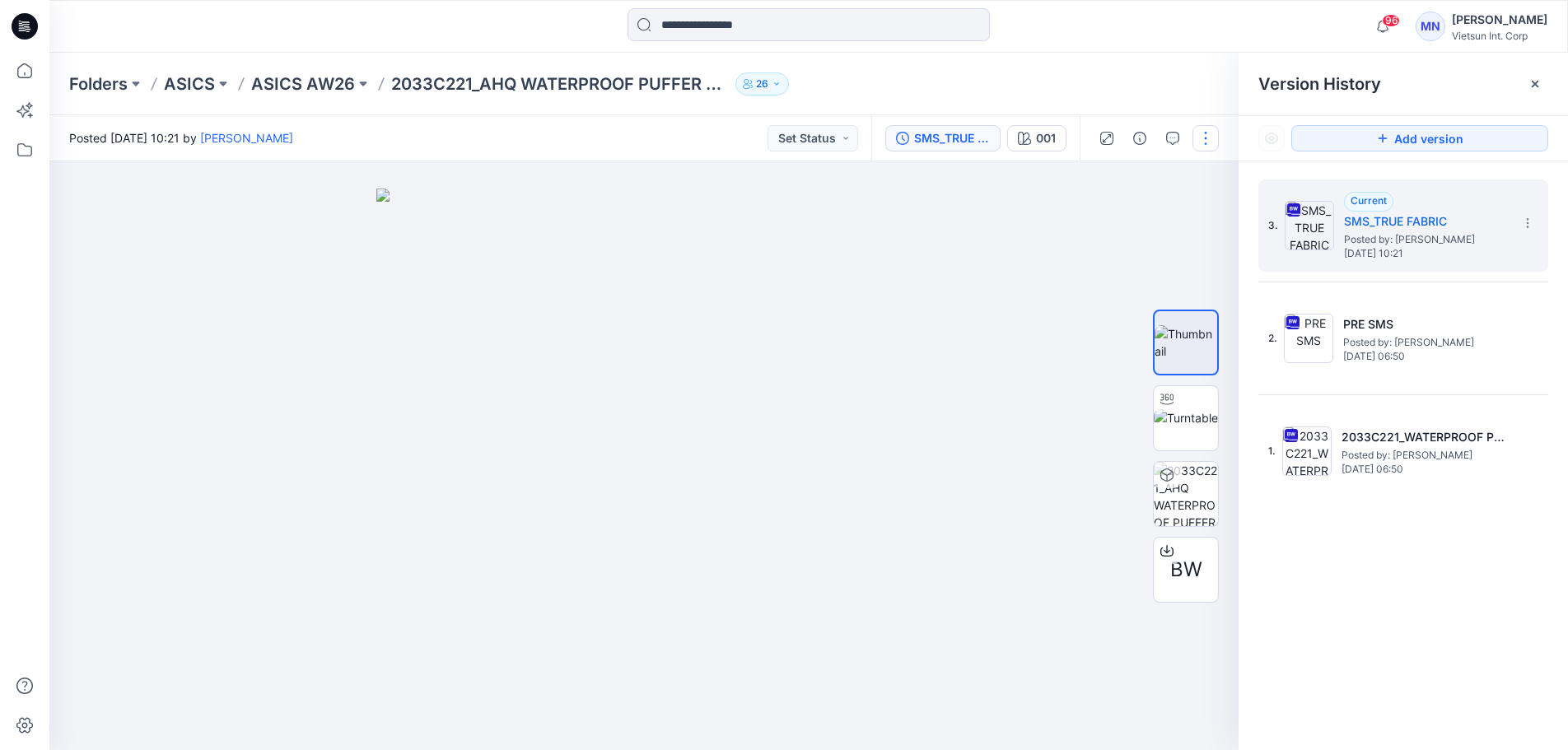
click at [1205, 144] on button "button" at bounding box center [1205, 137] width 26 height 26
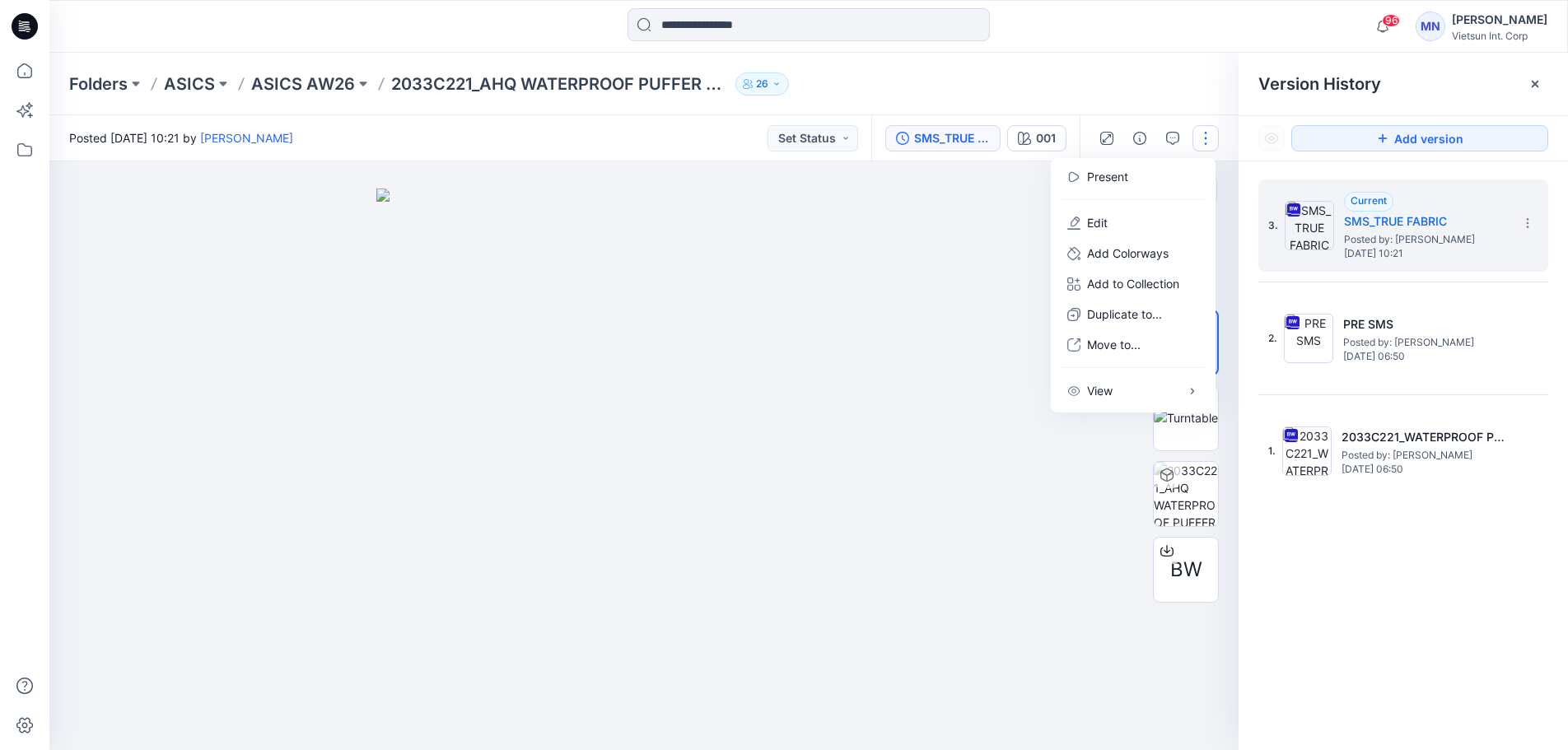
click at [894, 298] on img at bounding box center [644, 470] width 536 height 562
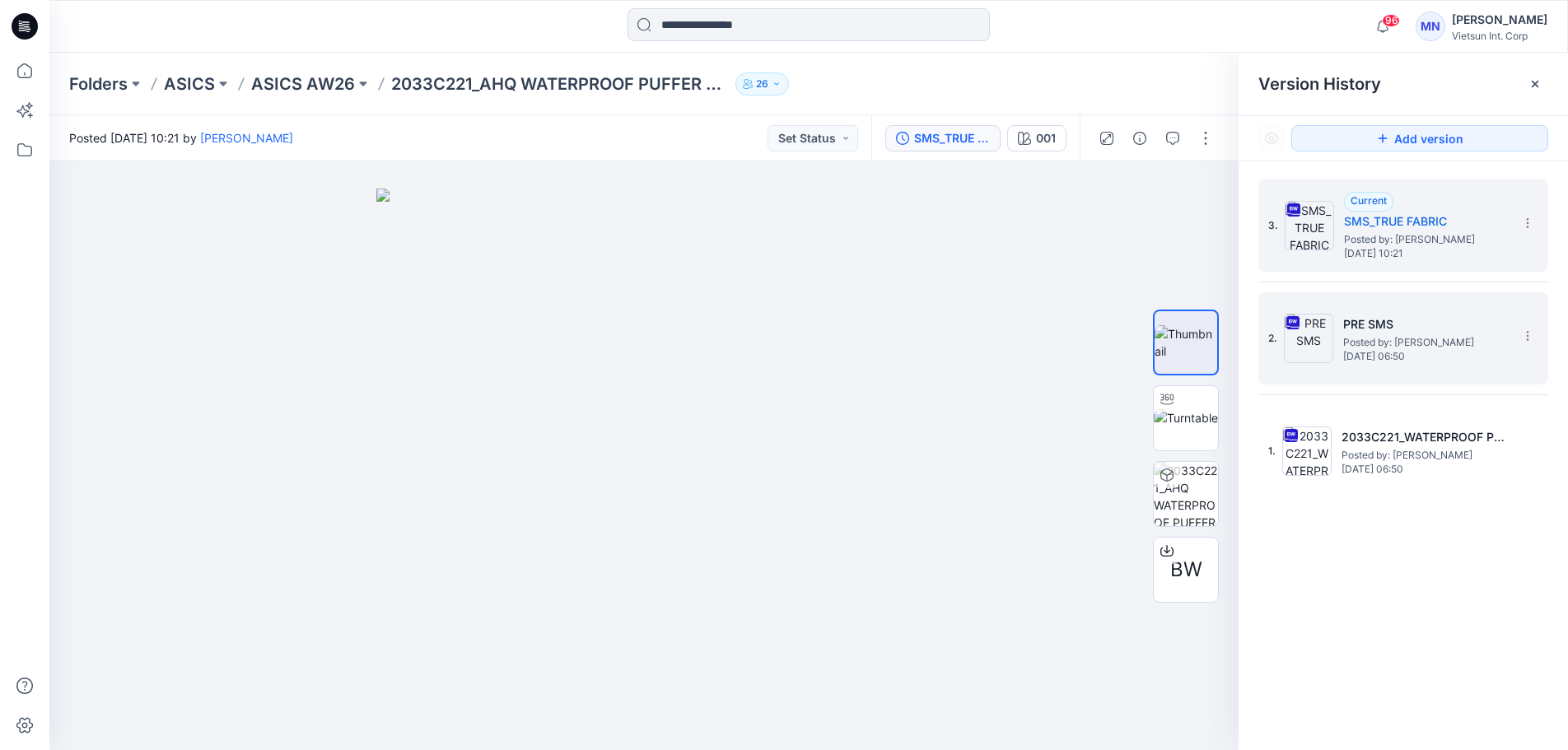
click at [1341, 306] on div "2. PRE SMS Posted by: [PERSON_NAME] [DATE] 06:50" at bounding box center [1392, 338] width 247 height 79
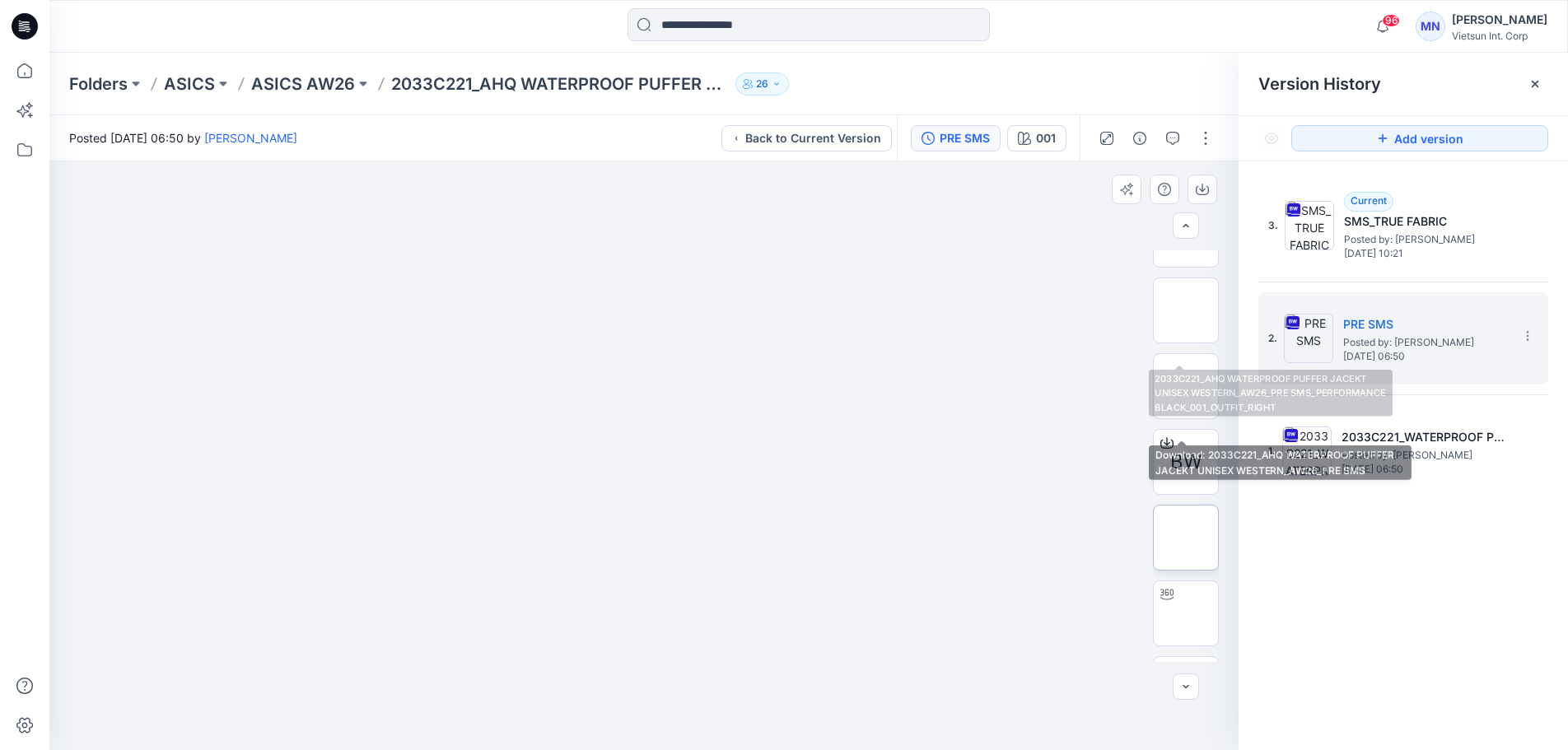
scroll to position [942, 0]
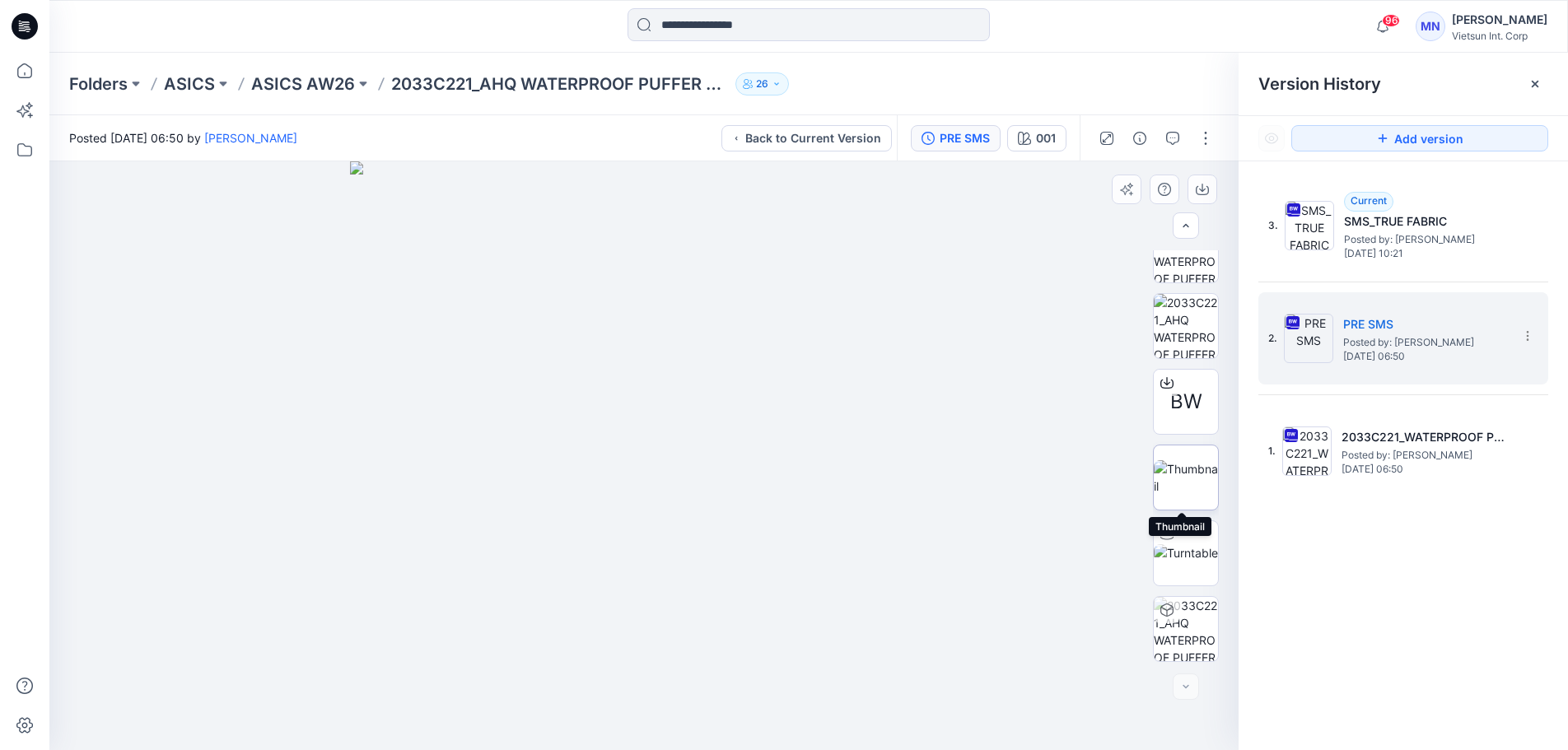
click at [1176, 467] on img at bounding box center [1186, 477] width 64 height 35
click at [1176, 467] on img at bounding box center [1185, 477] width 63 height 35
click at [1171, 468] on img at bounding box center [1185, 477] width 63 height 35
click at [1181, 553] on img at bounding box center [1186, 553] width 64 height 17
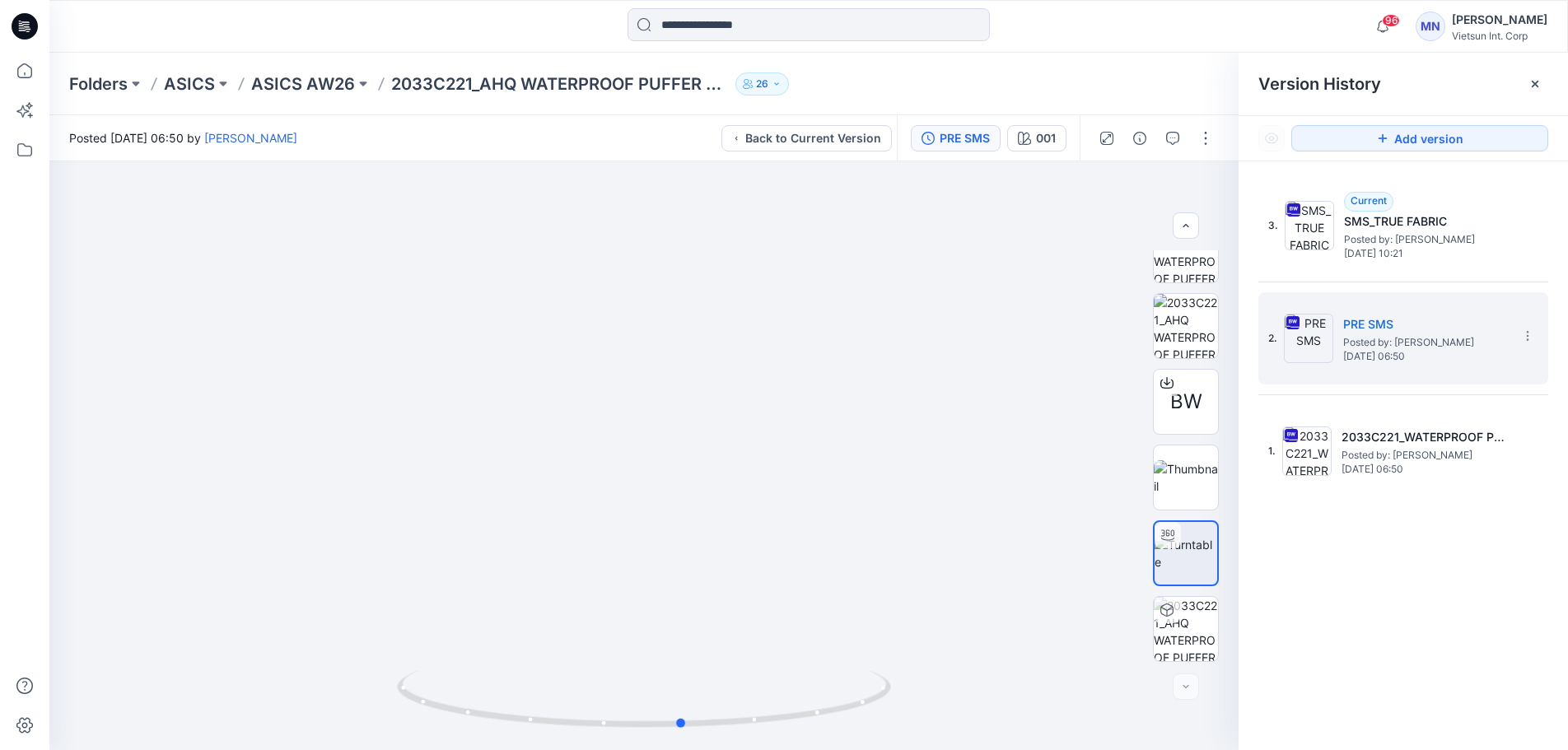
drag, startPoint x: 754, startPoint y: 714, endPoint x: 1287, endPoint y: 708, distance: 533.0
click at [1287, 708] on div "BW 001 Loading... Material Properties Loading... Version History Version Histor…" at bounding box center [808, 455] width 1519 height 589
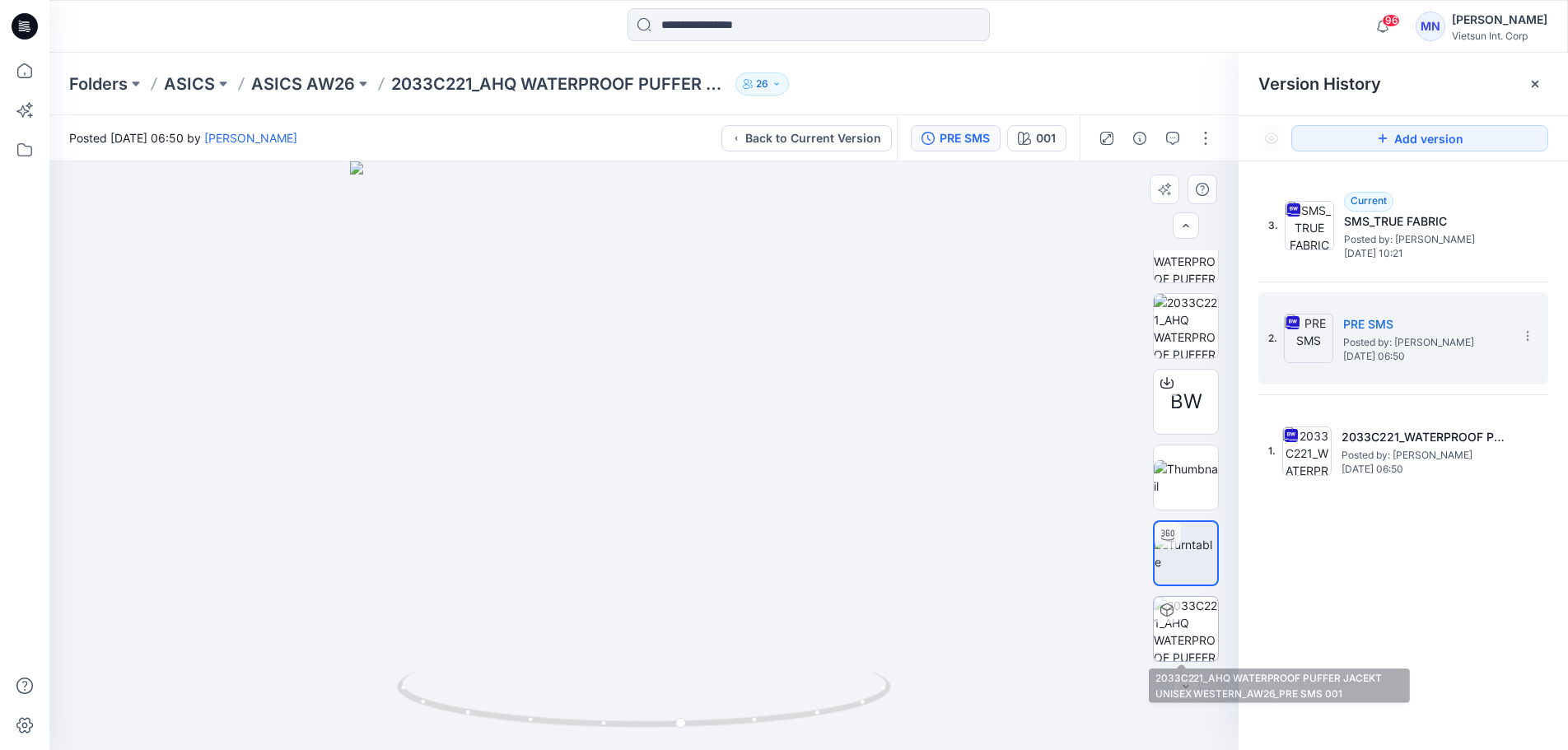
click at [1169, 655] on img at bounding box center [1186, 629] width 64 height 64
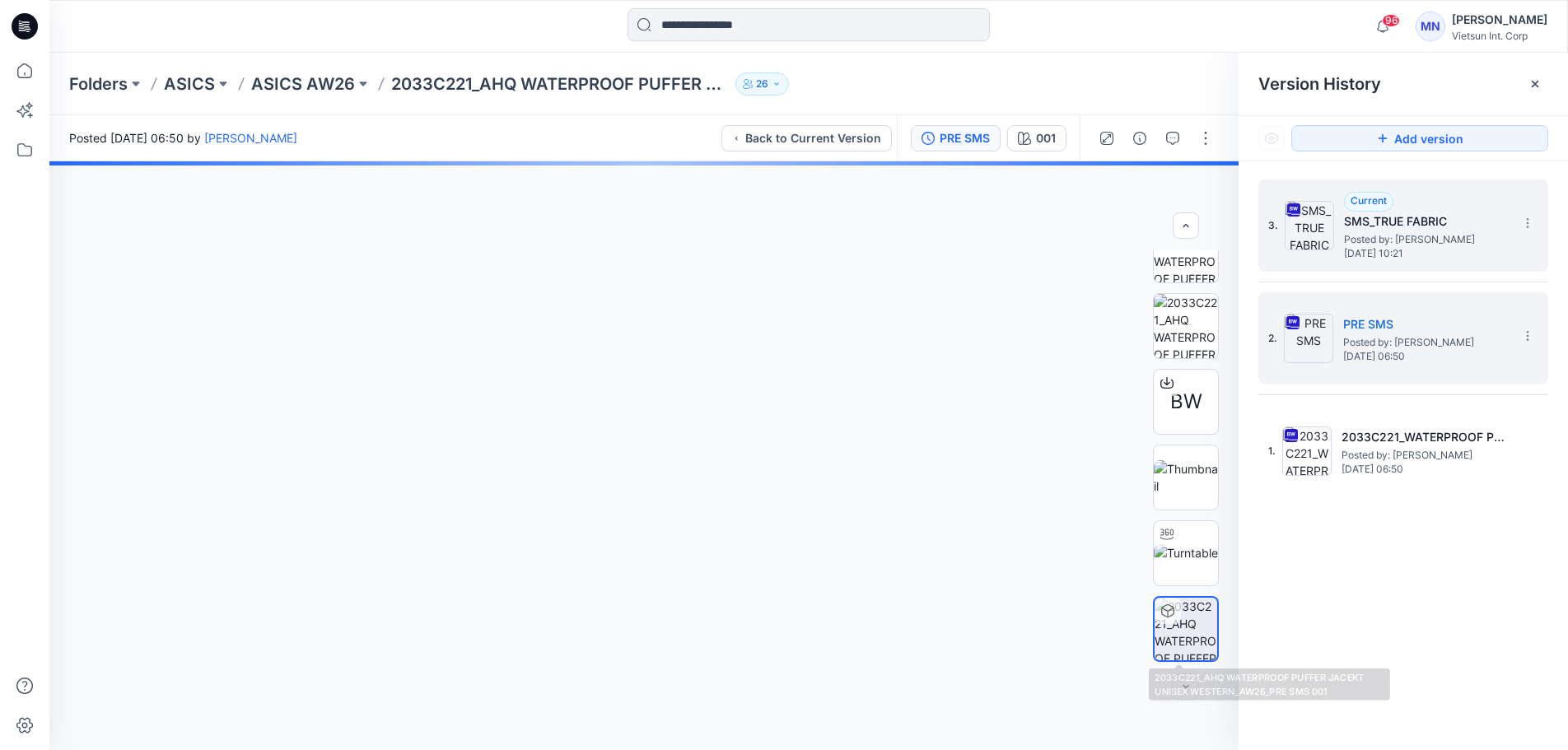
click at [1370, 247] on span "[DATE] 10:21" at bounding box center [1426, 253] width 164 height 12
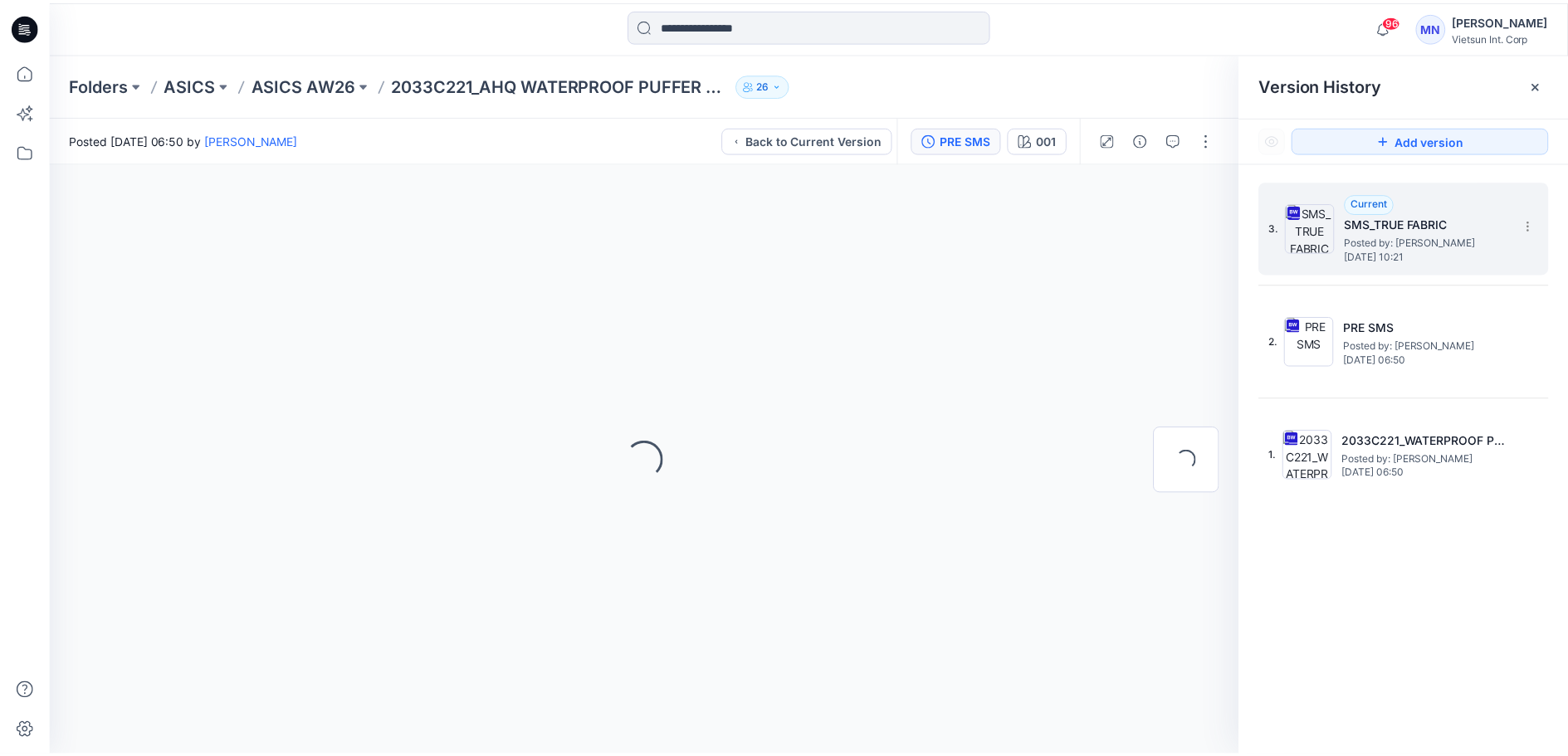
scroll to position [0, 0]
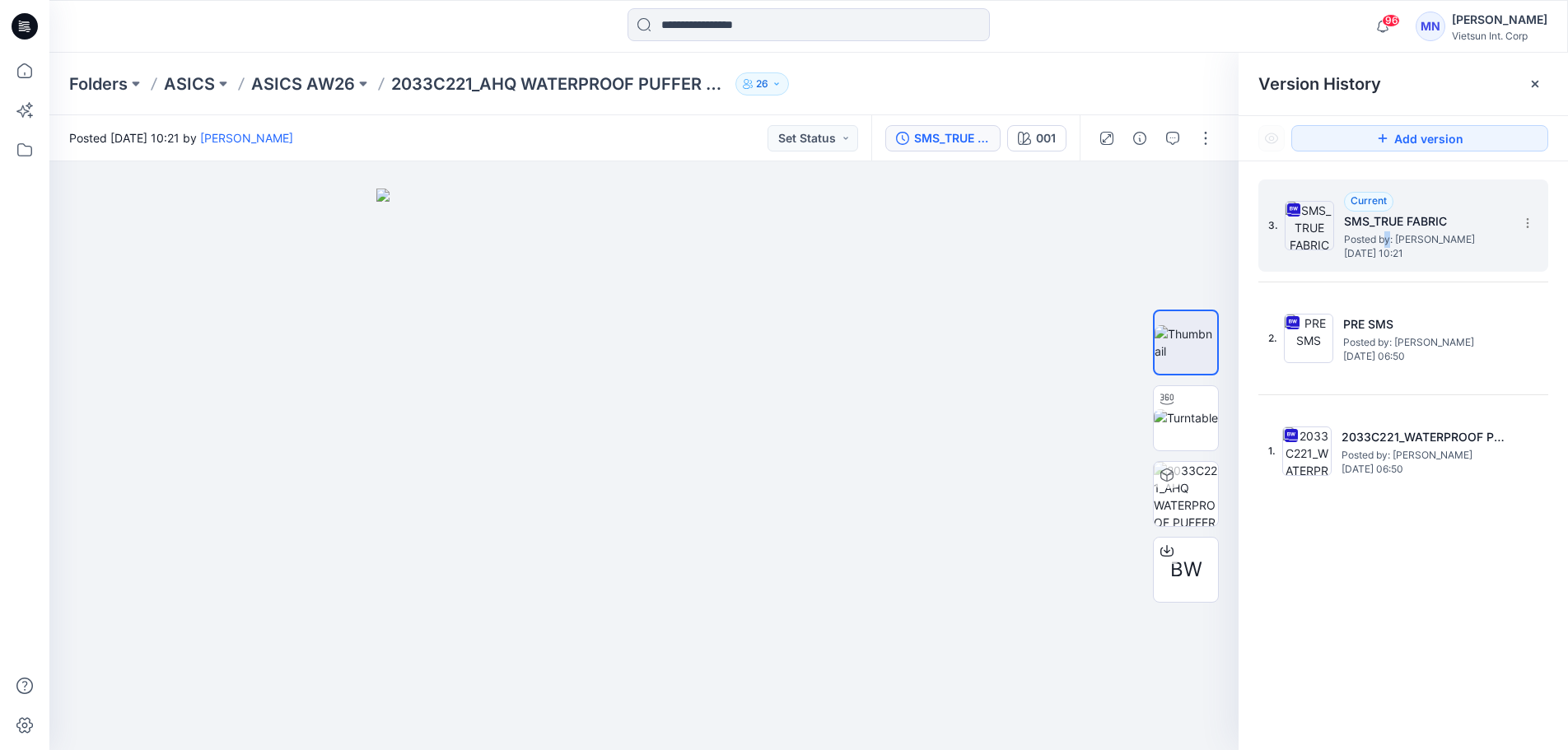
click at [1387, 235] on span "Posted by: [PERSON_NAME]" at bounding box center [1426, 239] width 164 height 16
click at [339, 82] on p "ASICS AW26" at bounding box center [303, 84] width 103 height 23
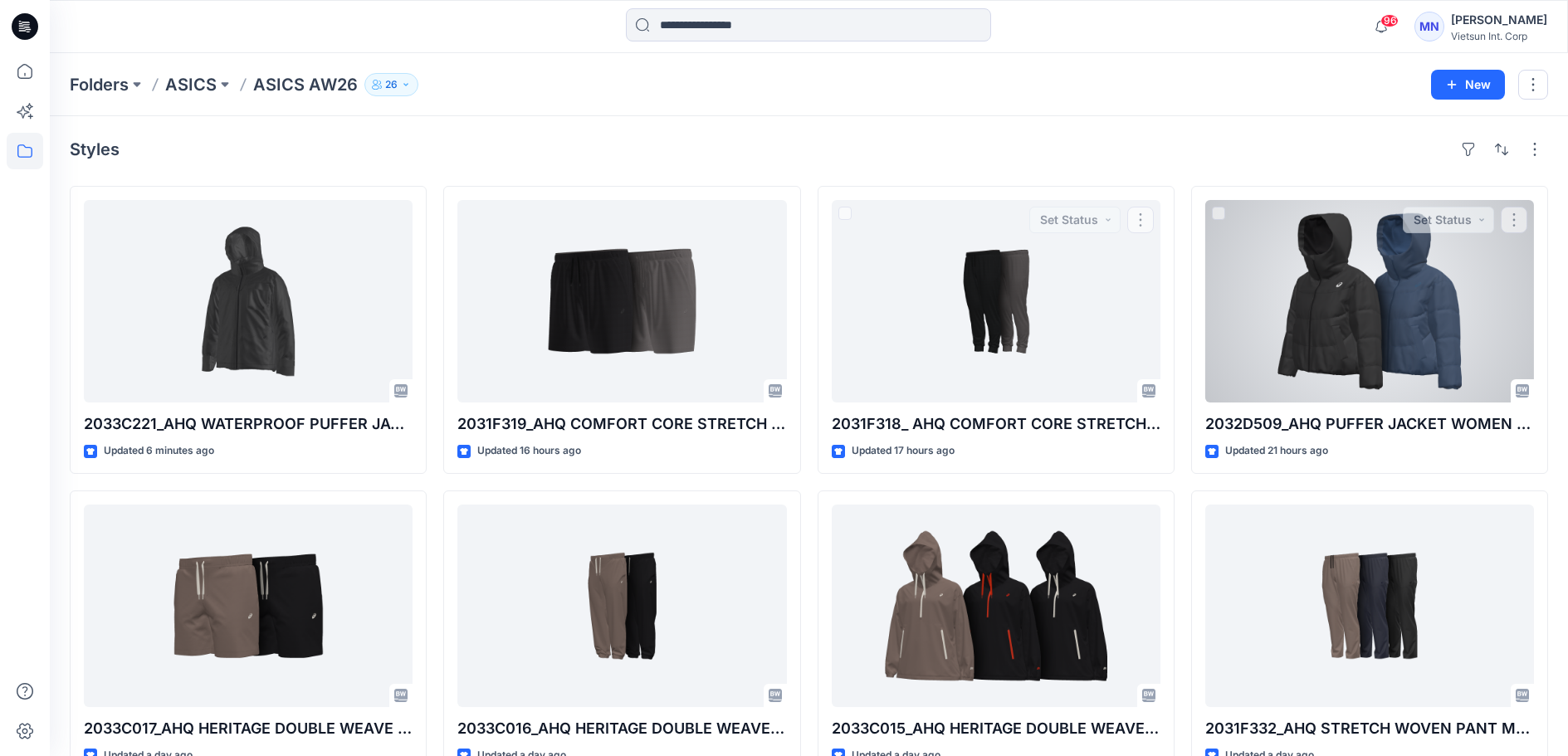
click at [1406, 310] on div at bounding box center [1369, 301] width 328 height 203
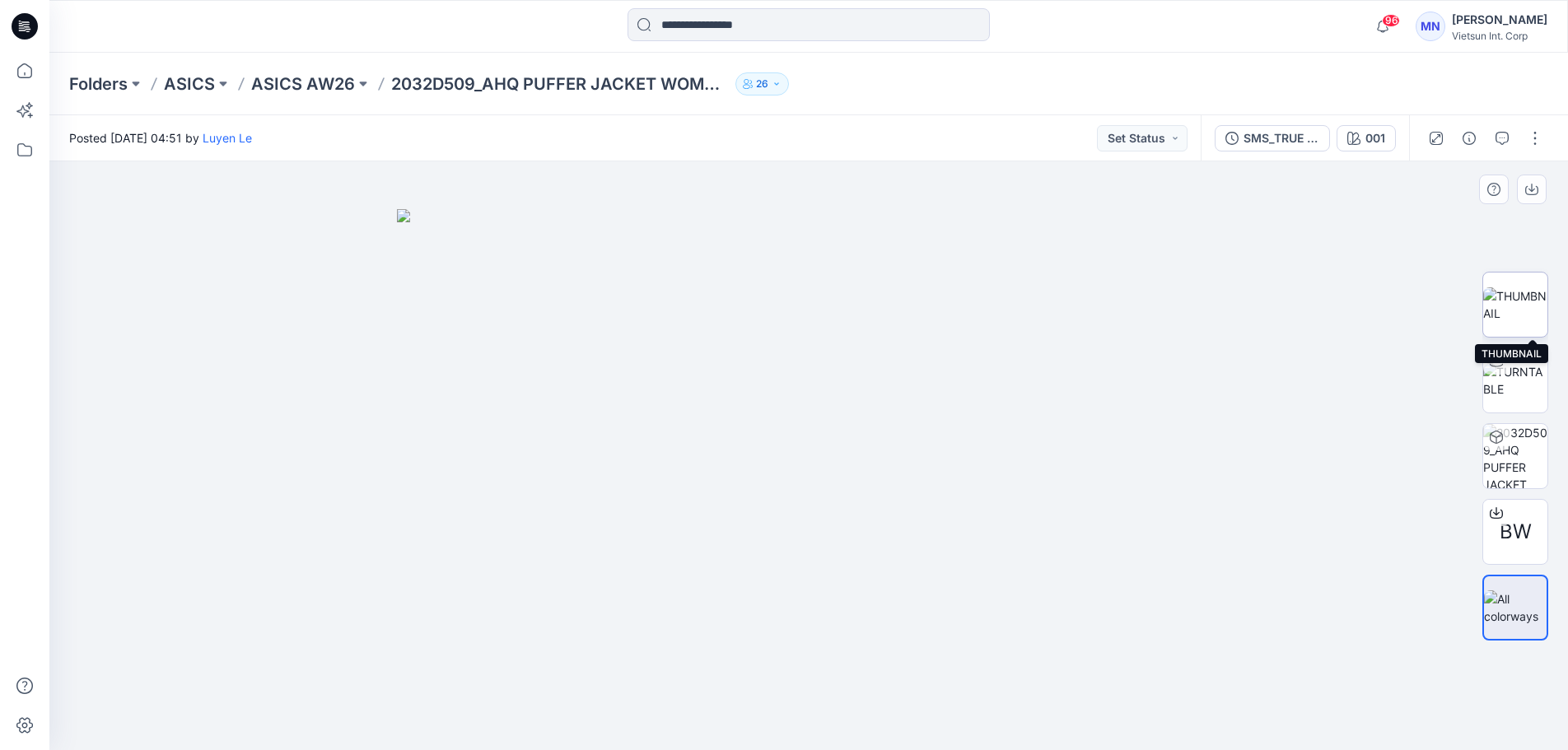
click at [1522, 311] on img at bounding box center [1515, 304] width 64 height 35
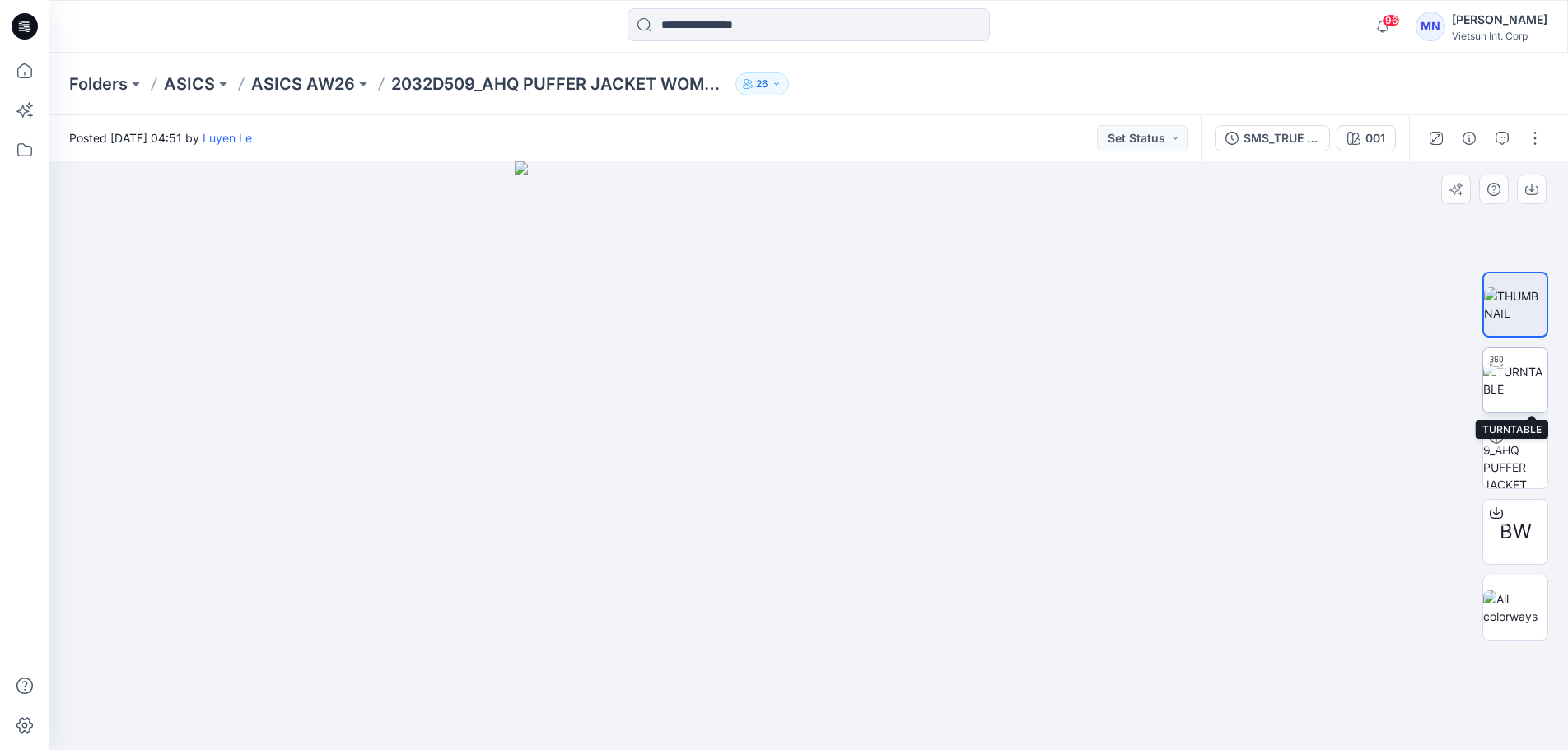
click at [1527, 386] on img at bounding box center [1515, 381] width 64 height 35
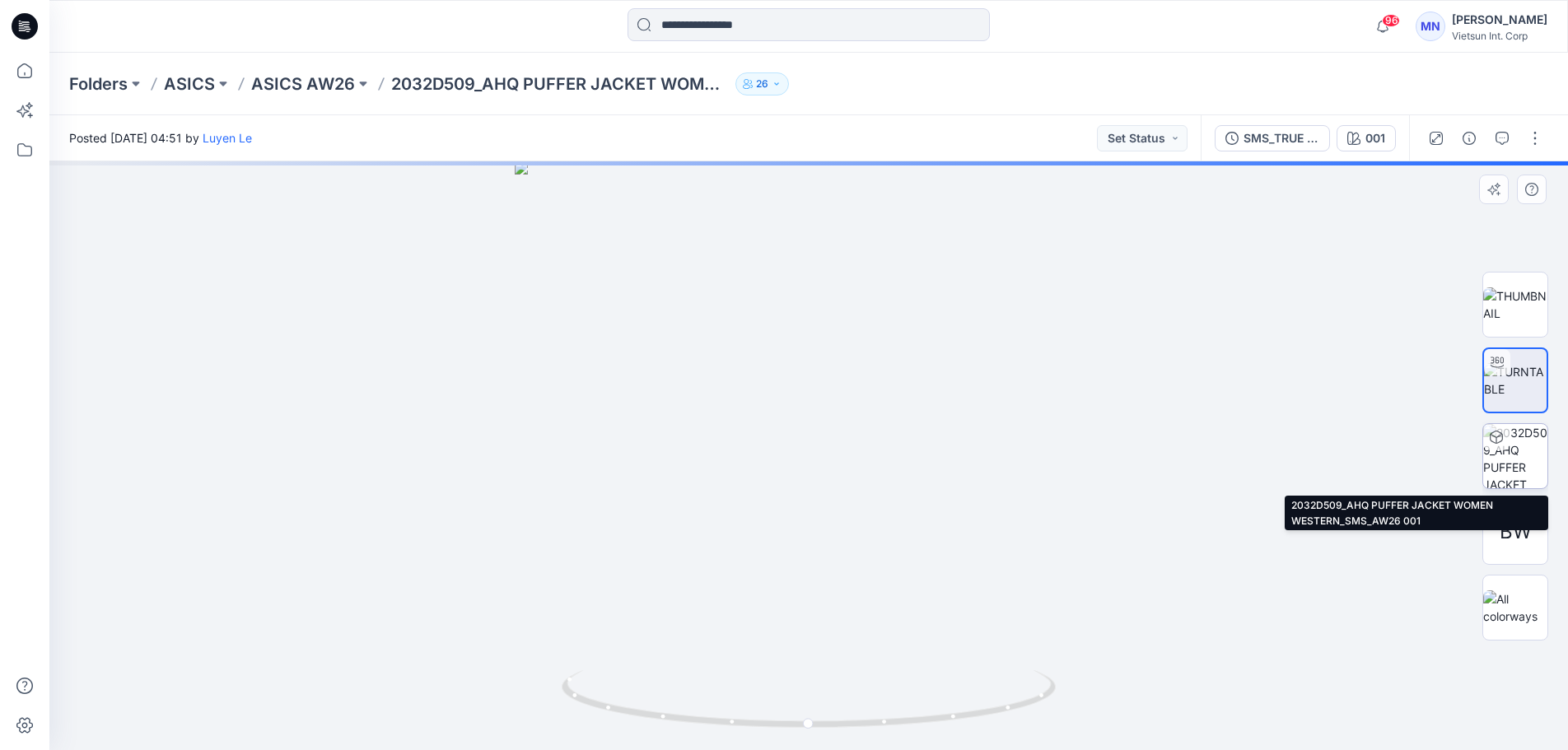
click at [1531, 447] on img at bounding box center [1515, 456] width 64 height 64
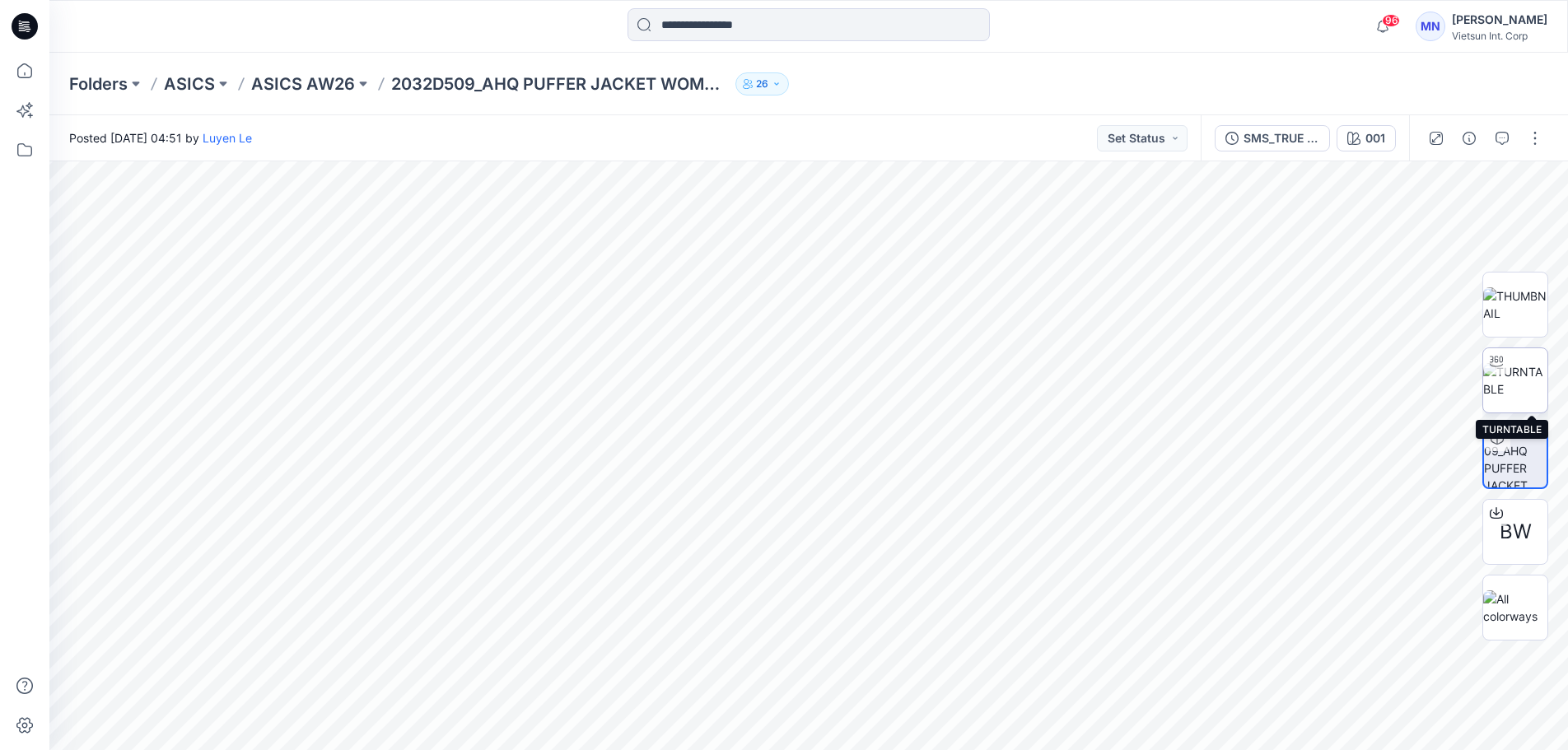
click at [1527, 380] on img at bounding box center [1515, 381] width 64 height 35
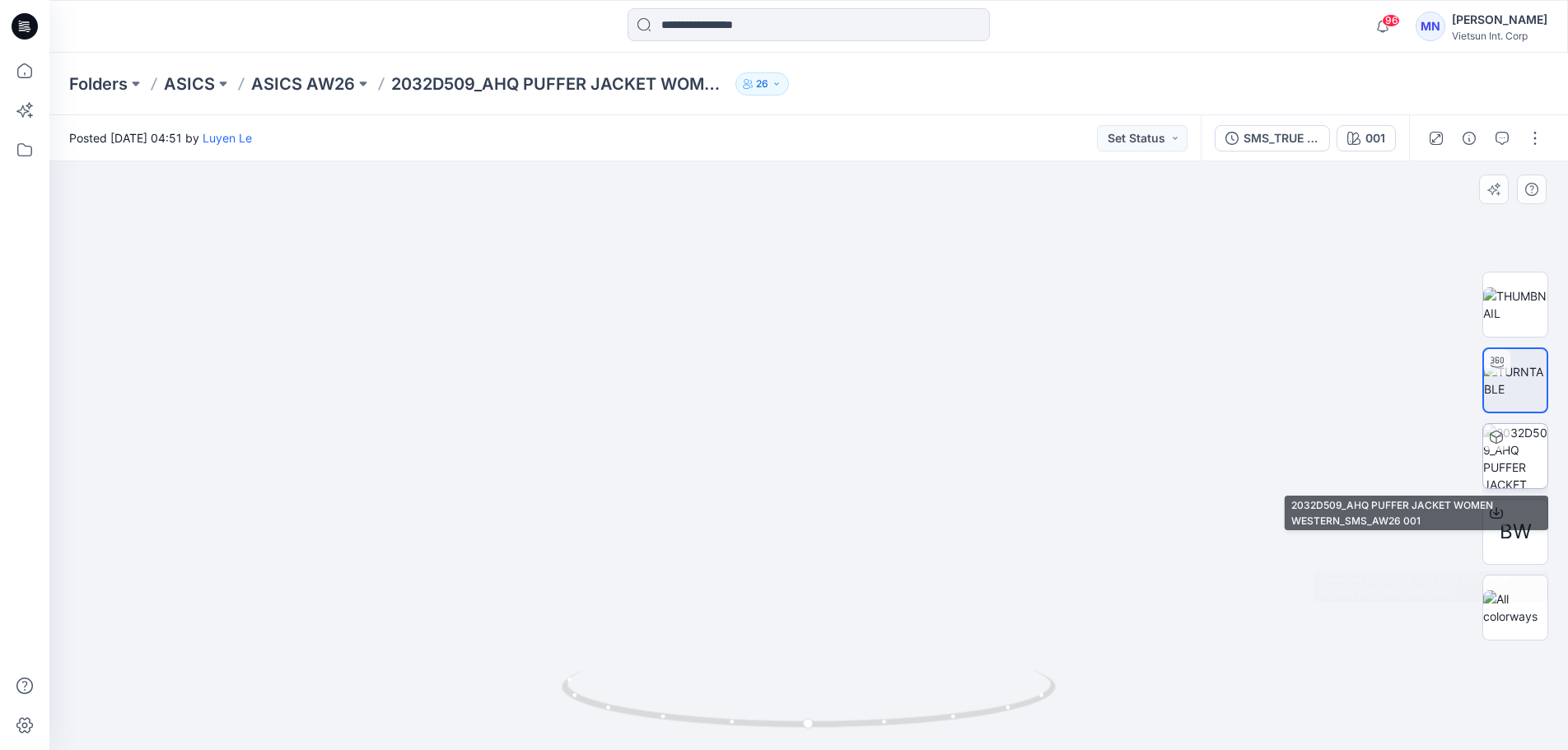
click at [1495, 461] on img at bounding box center [1515, 456] width 64 height 64
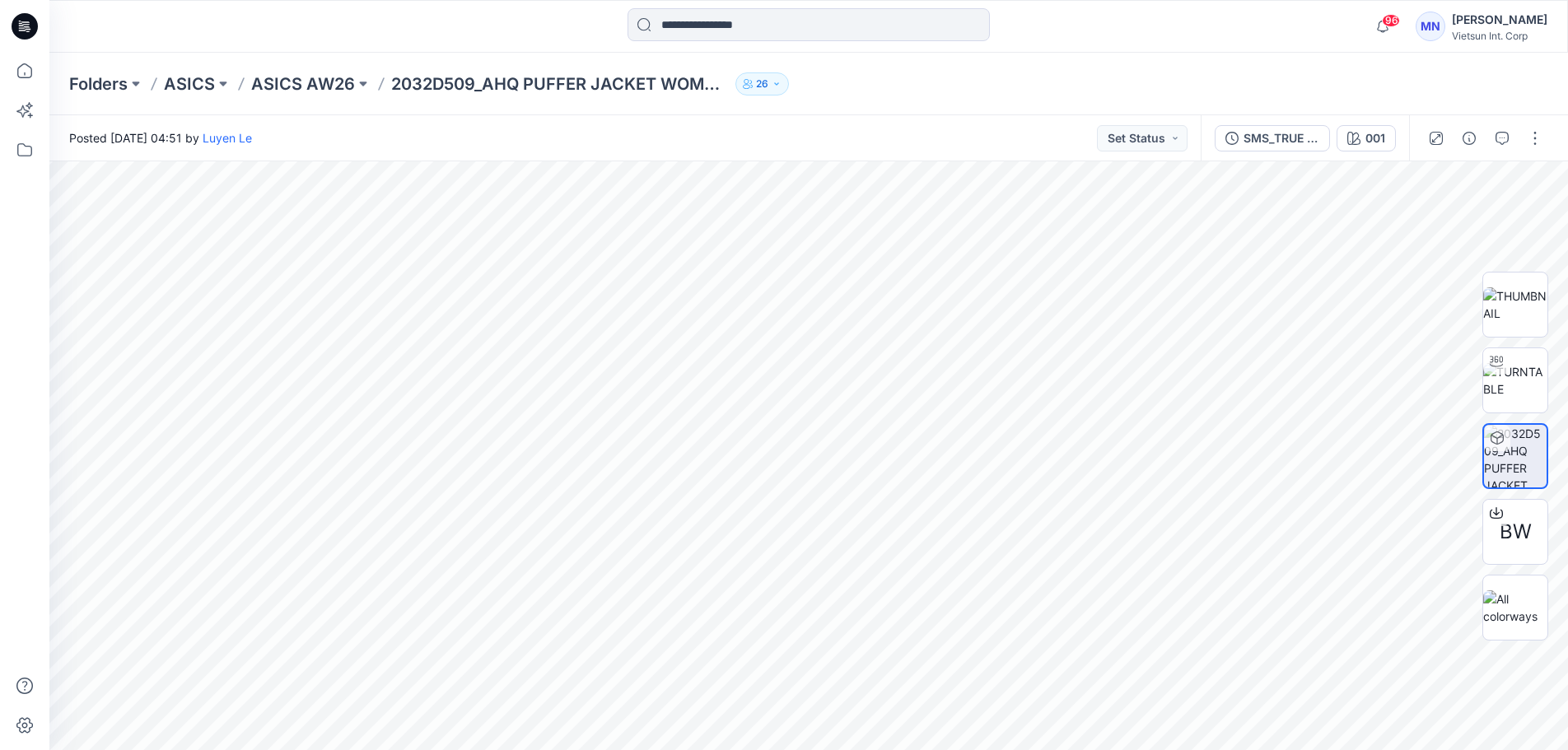
click at [276, 68] on div "Folders ASICS ASICS AW26 2032D509_AHQ PUFFER JACKET WOMEN WESTERN_AW26 26" at bounding box center [808, 84] width 1519 height 63
click at [281, 74] on p "ASICS AW26" at bounding box center [303, 84] width 103 height 23
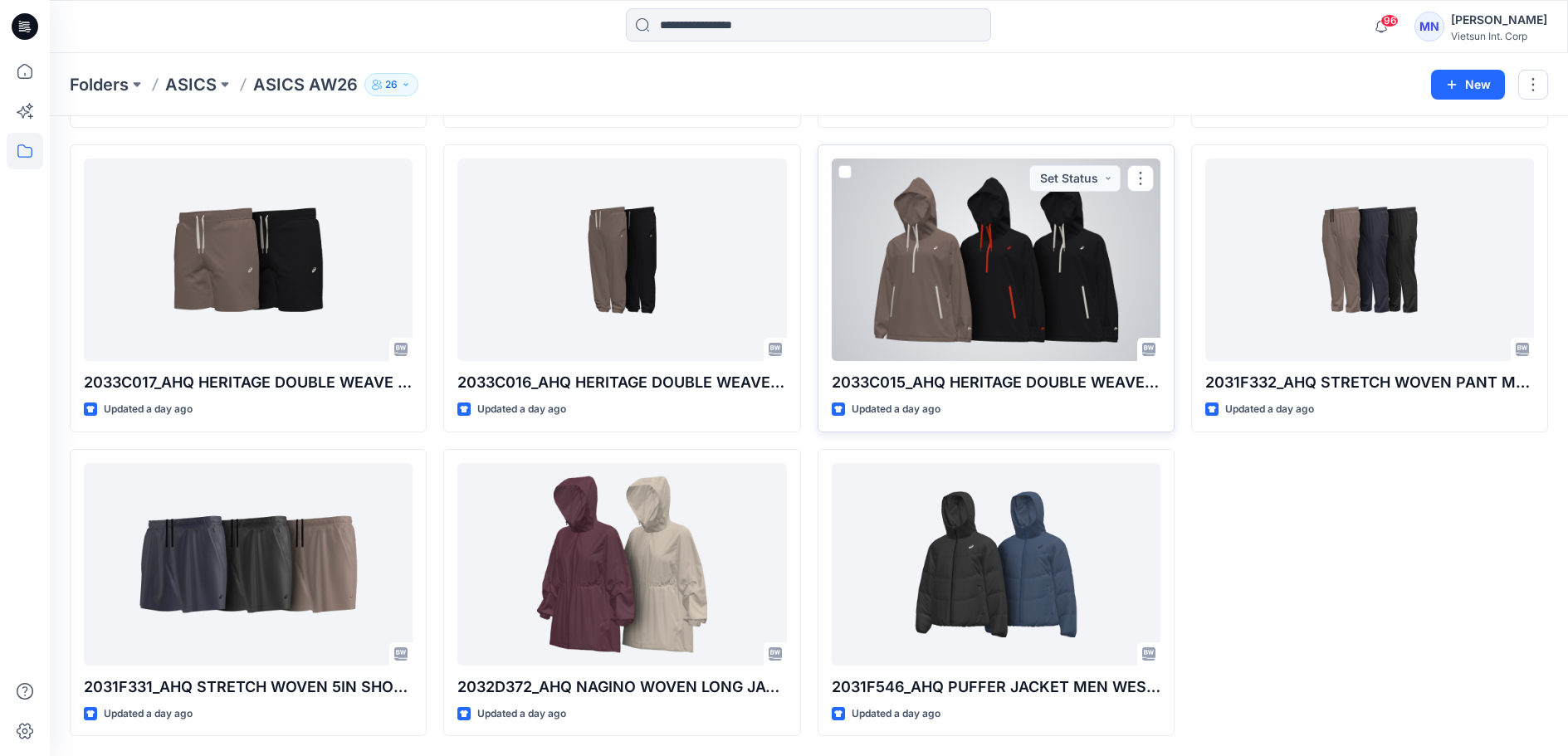
scroll to position [416, 0]
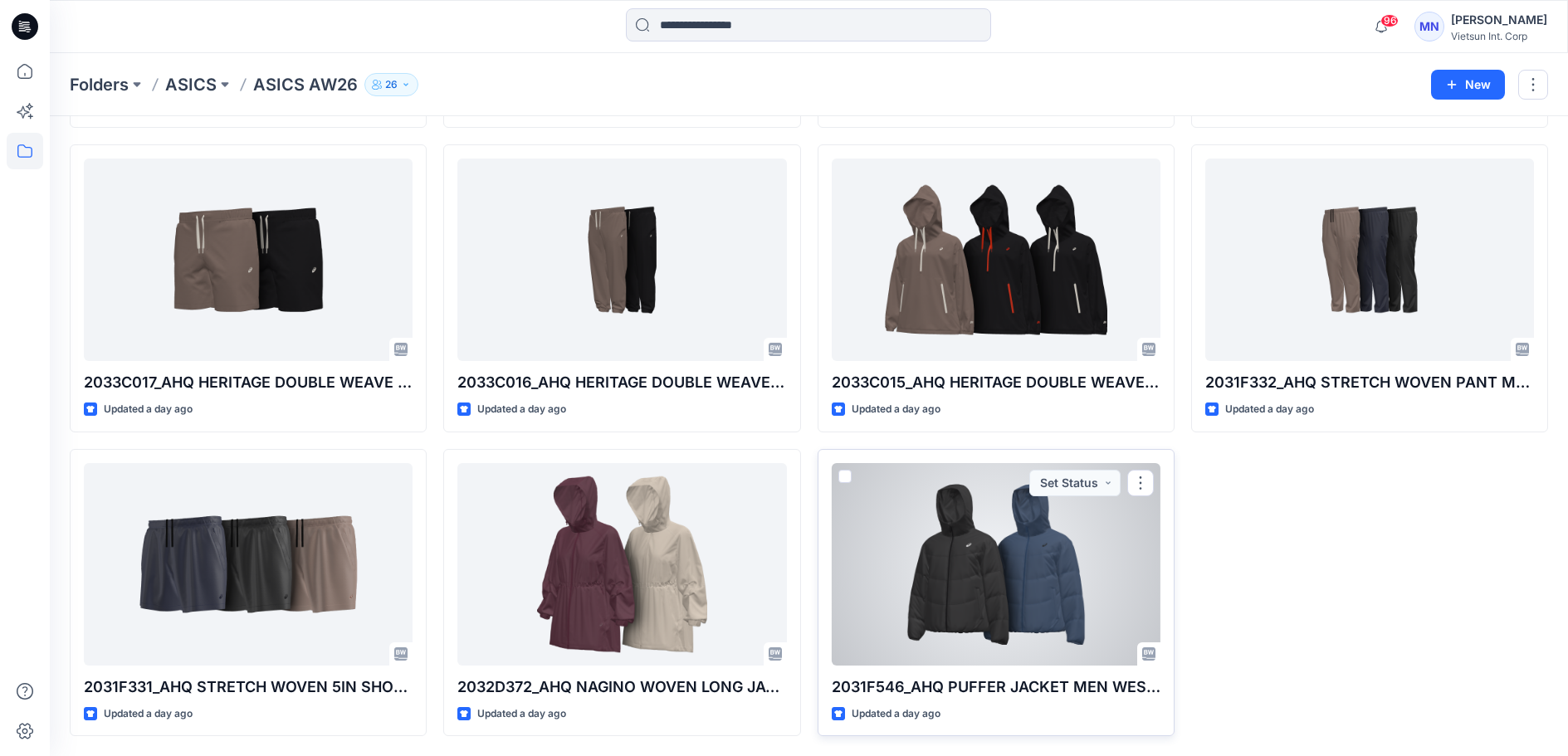
click at [1005, 528] on div at bounding box center [996, 564] width 328 height 203
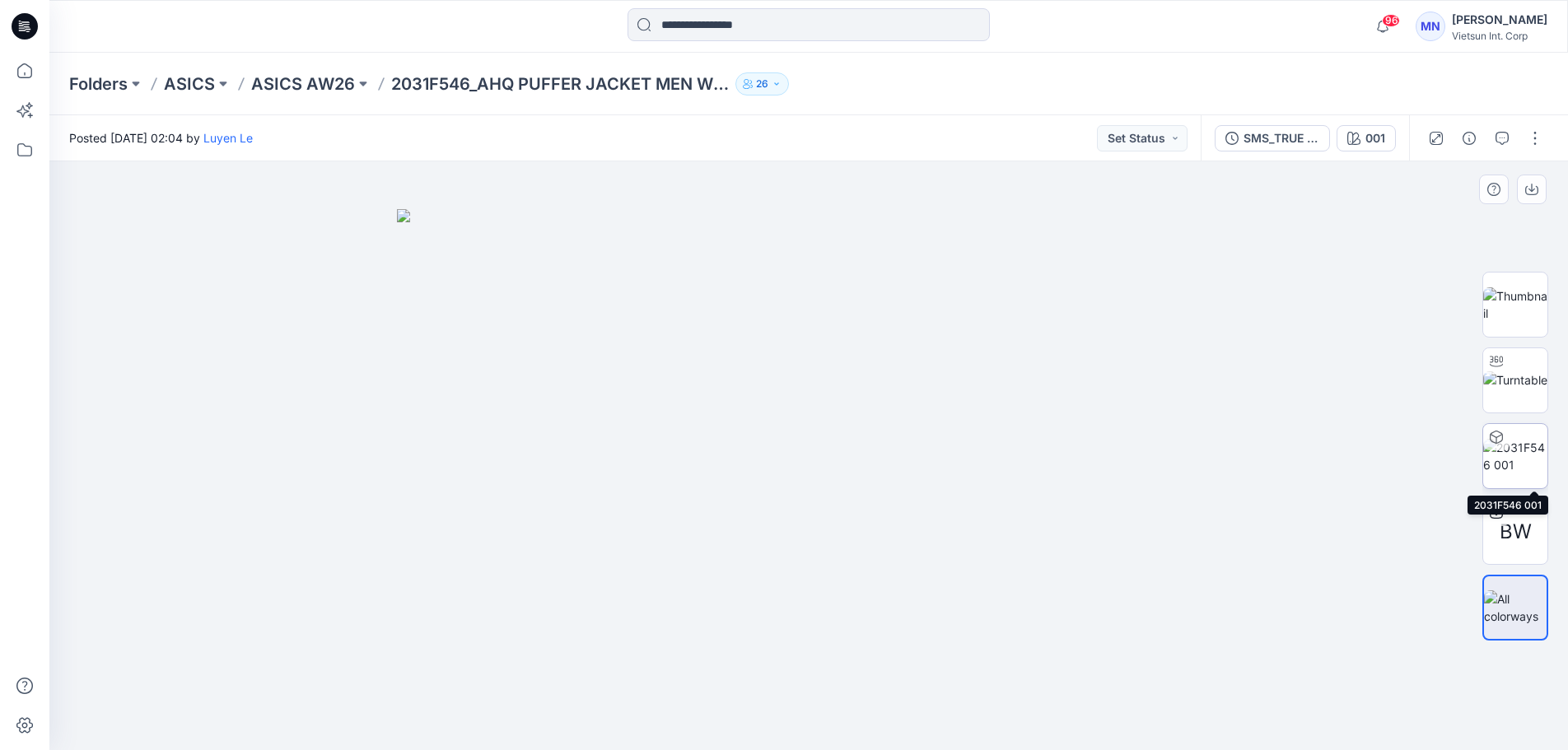
click at [1511, 473] on img at bounding box center [1515, 456] width 64 height 35
click at [1434, 14] on div "MN" at bounding box center [1430, 26] width 30 height 30
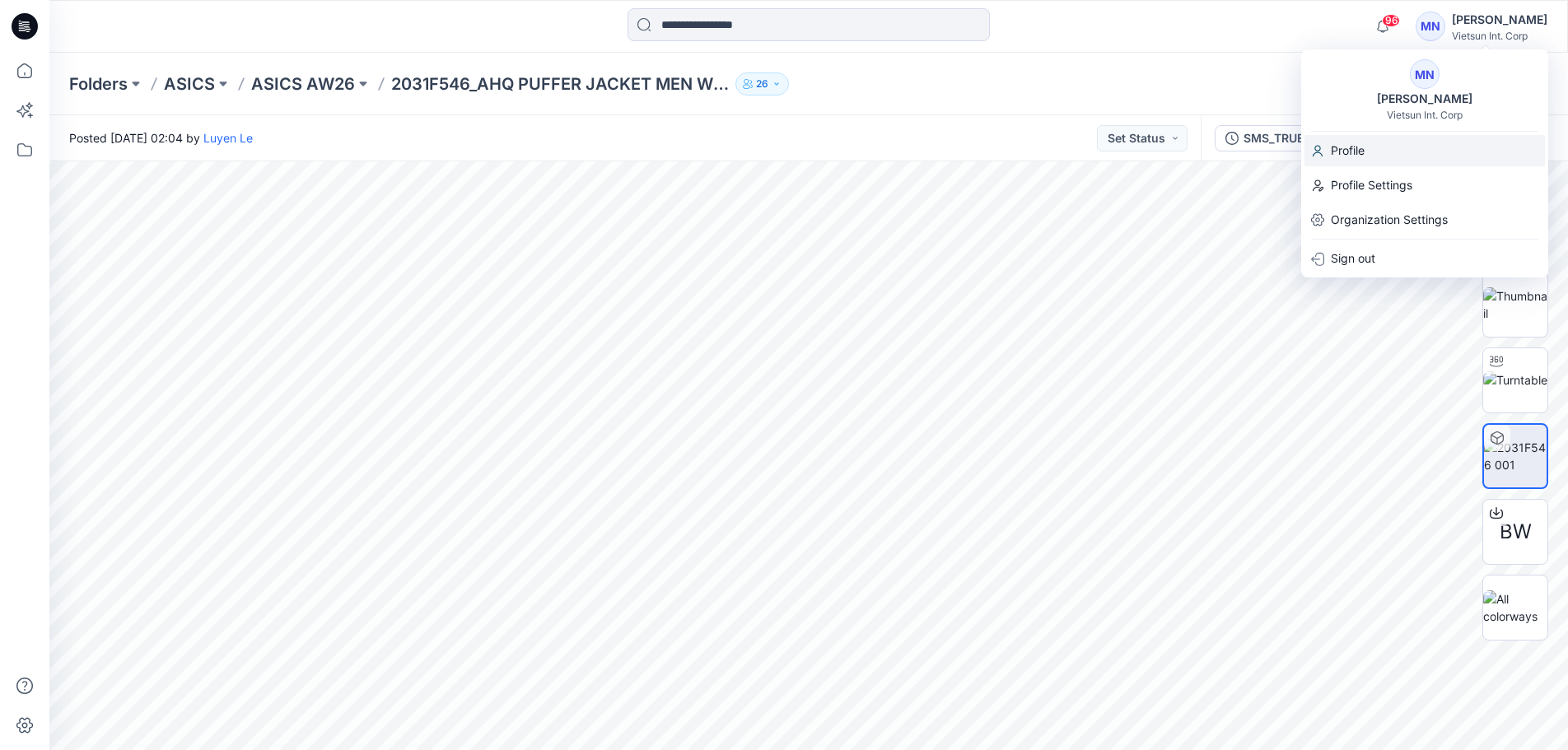
click at [1356, 147] on p "Profile" at bounding box center [1348, 151] width 34 height 31
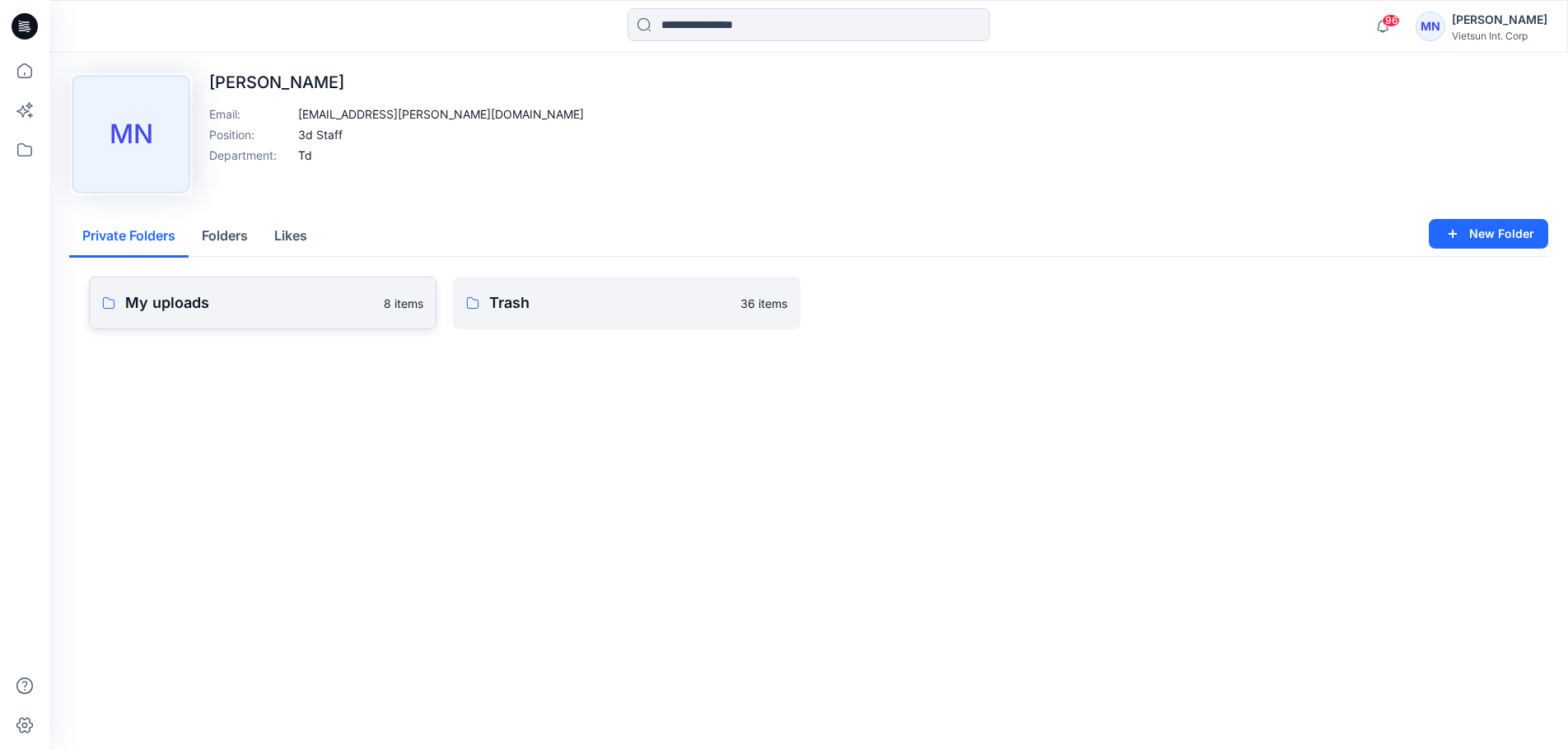
click at [240, 314] on p "My uploads" at bounding box center [248, 303] width 248 height 23
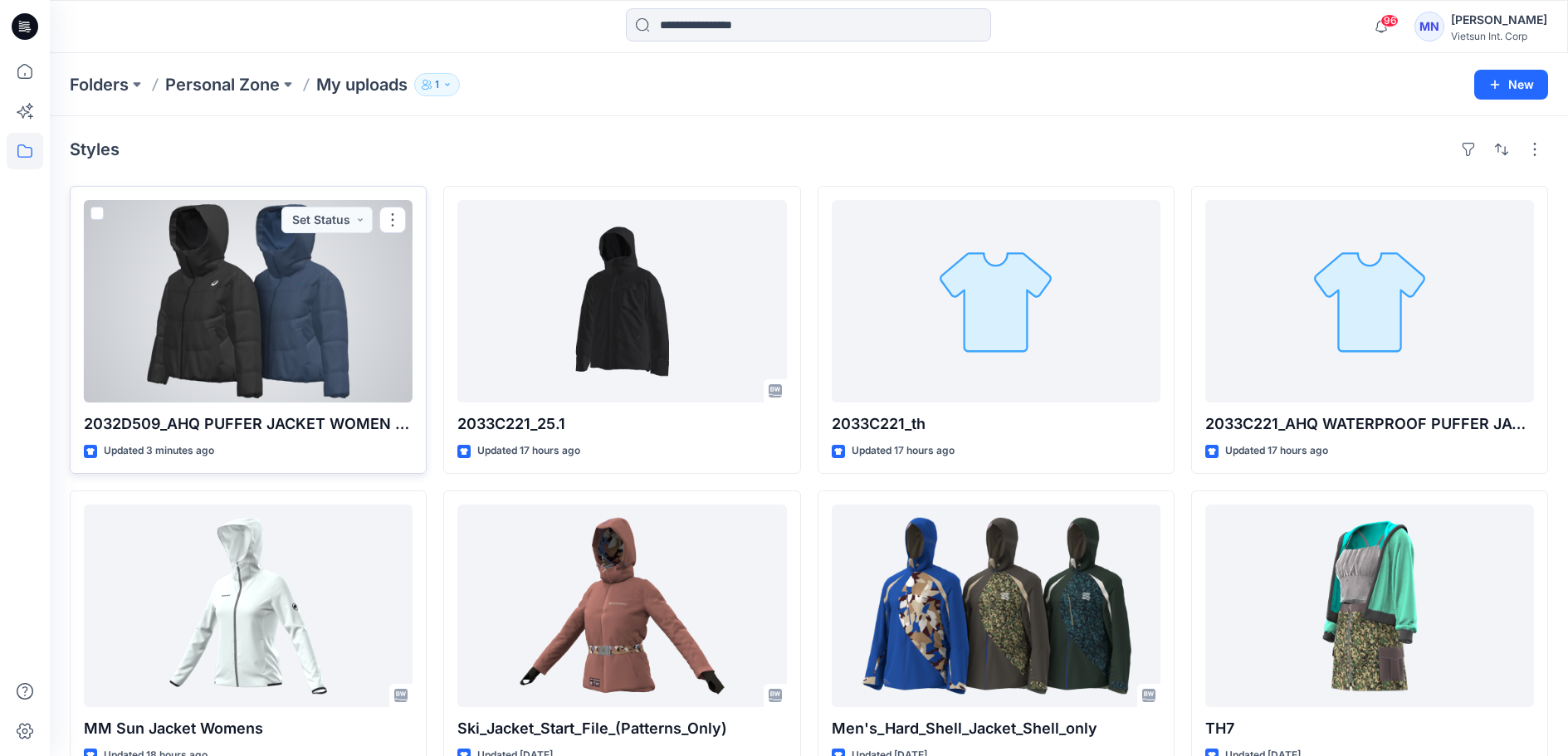
click at [323, 287] on div at bounding box center [248, 301] width 328 height 203
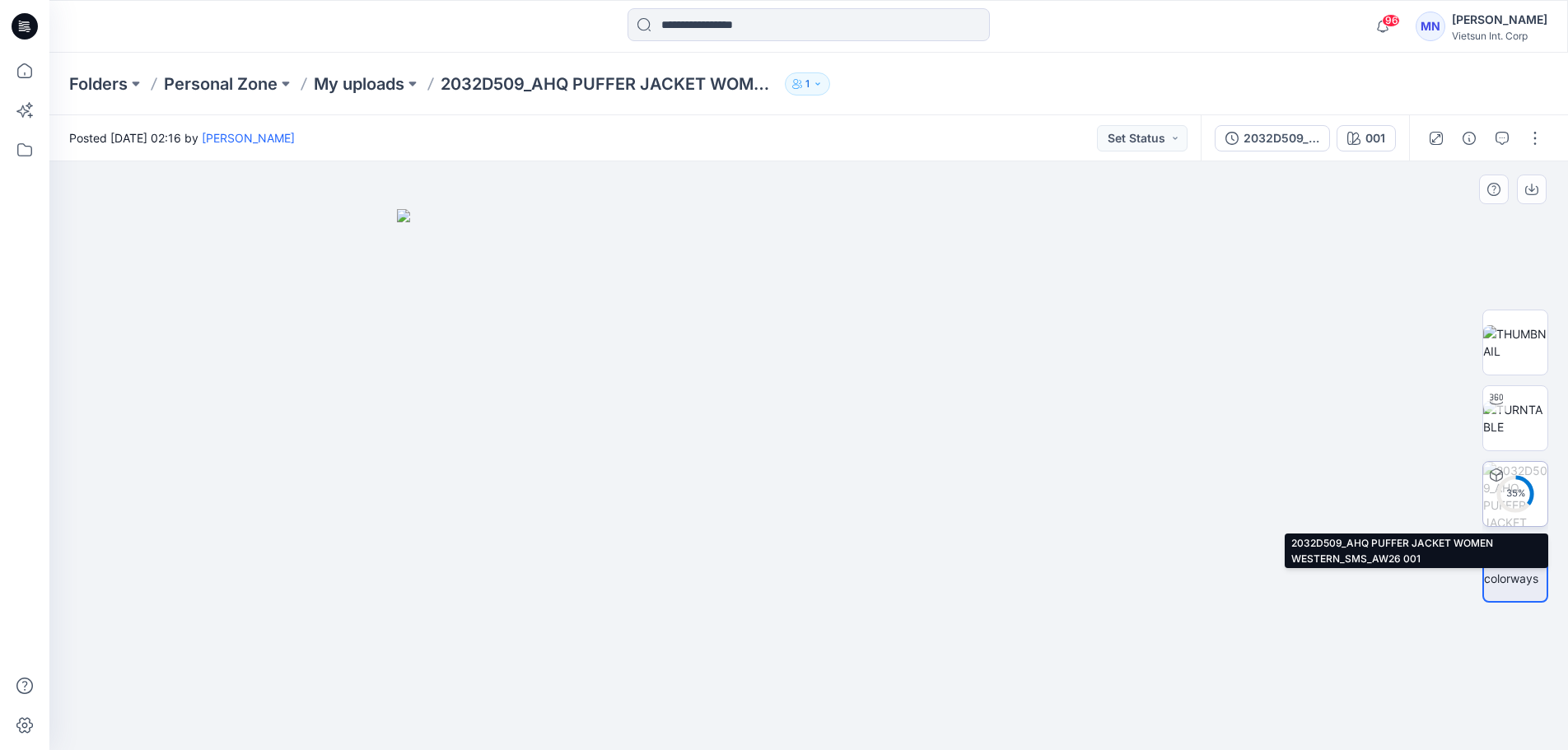
click at [1510, 496] on div "35 %" at bounding box center [1515, 493] width 40 height 14
